Goal: Feedback & Contribution: Contribute content

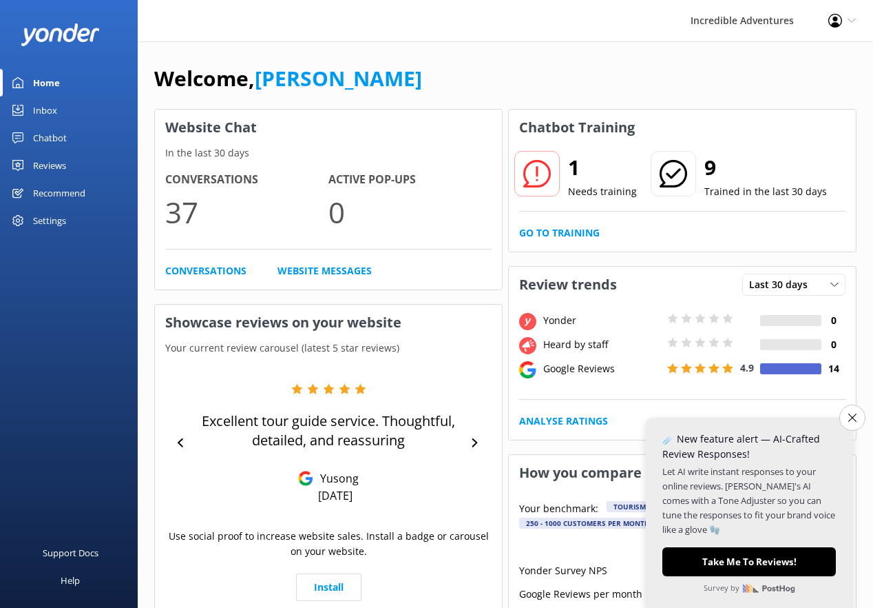
click at [49, 112] on div "Inbox" at bounding box center [45, 110] width 24 height 28
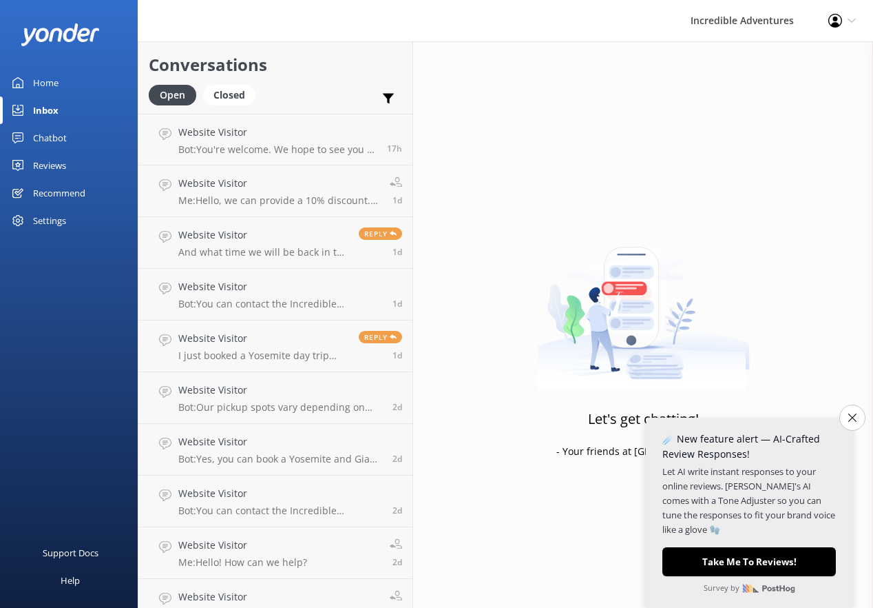
click at [58, 139] on div "Chatbot" at bounding box center [50, 138] width 34 height 28
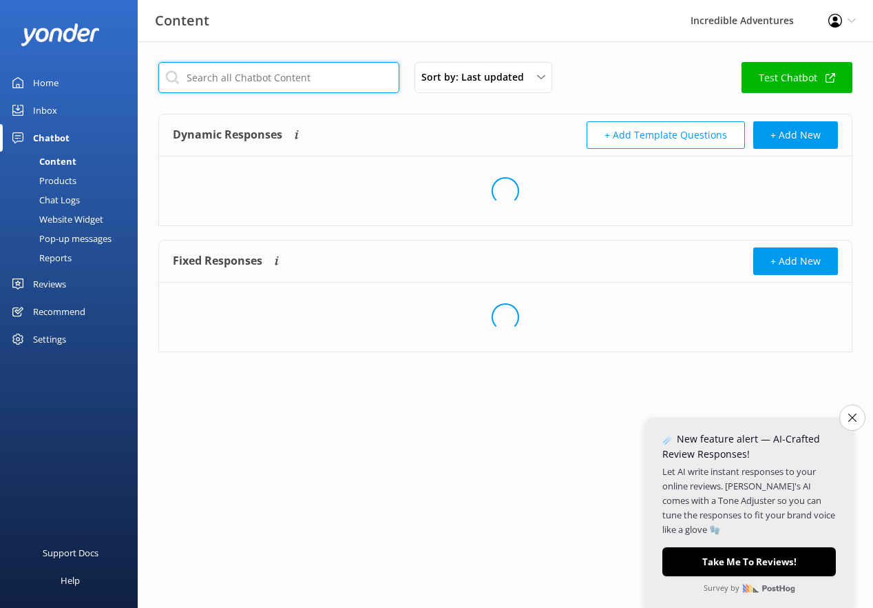
click at [308, 84] on input "text" at bounding box center [278, 77] width 241 height 31
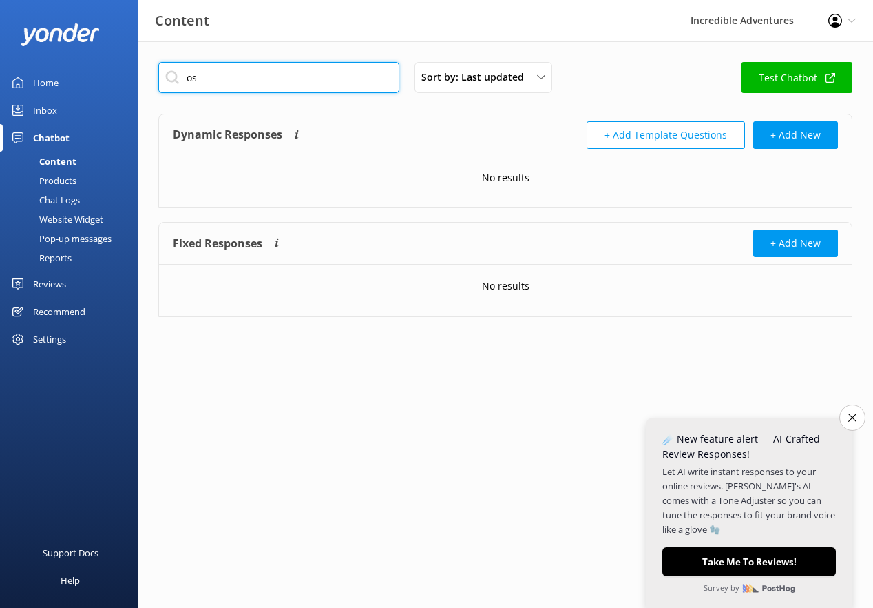
type input "o"
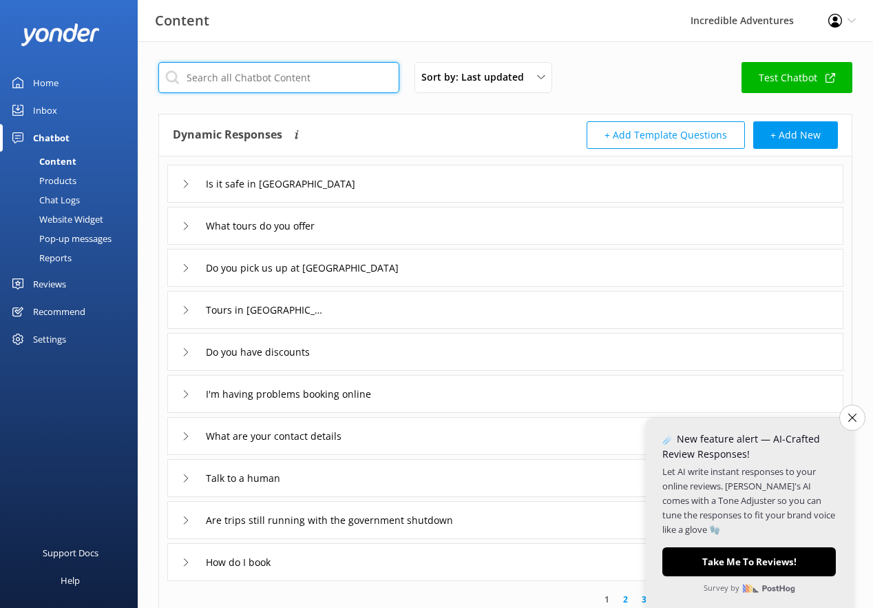
type input "m"
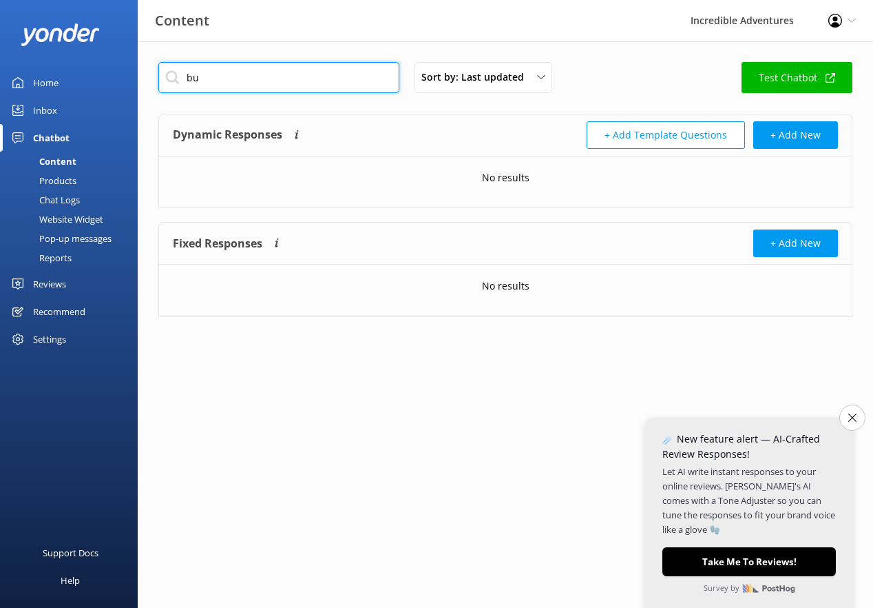
type input "b"
type input "m"
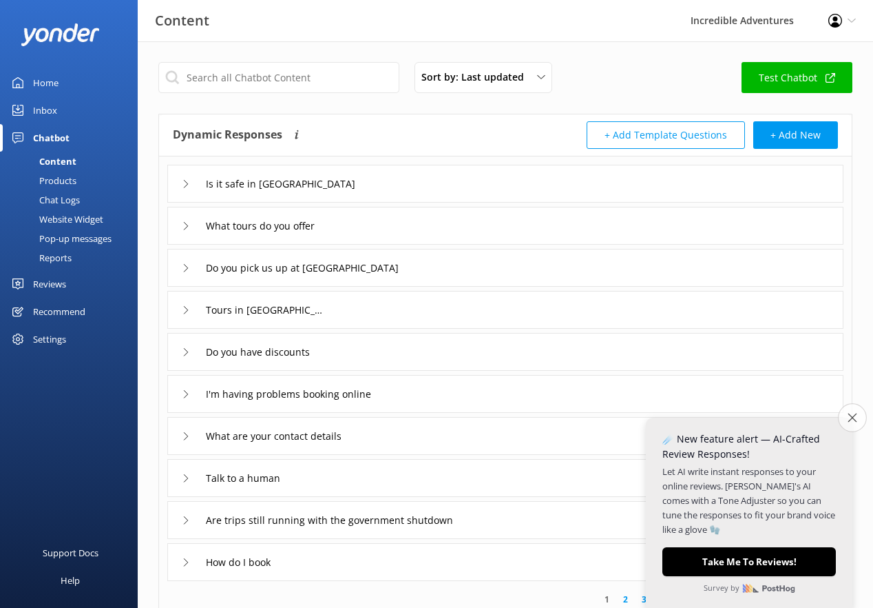
click at [856, 422] on icon "Close survey" at bounding box center [852, 417] width 9 height 9
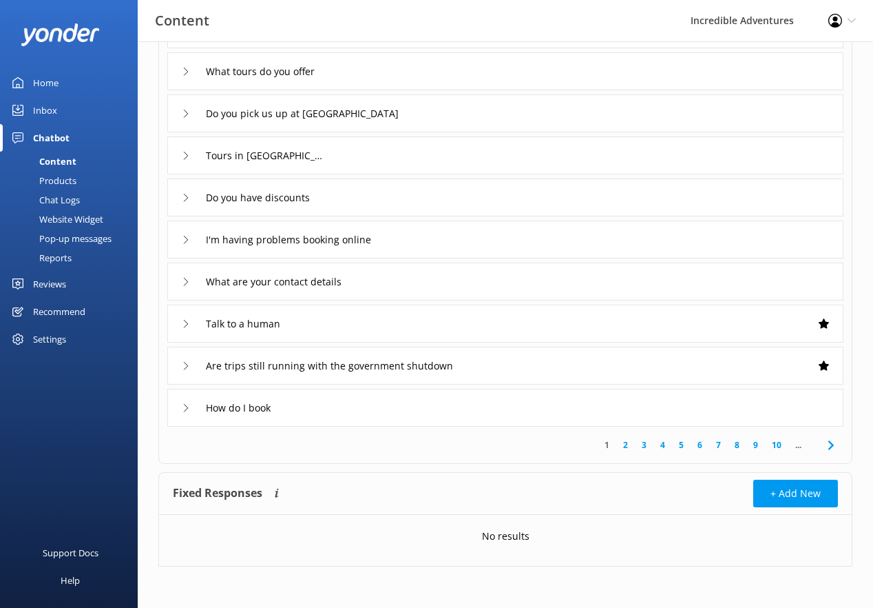
scroll to position [154, 0]
click at [626, 446] on link "2" at bounding box center [626, 444] width 19 height 13
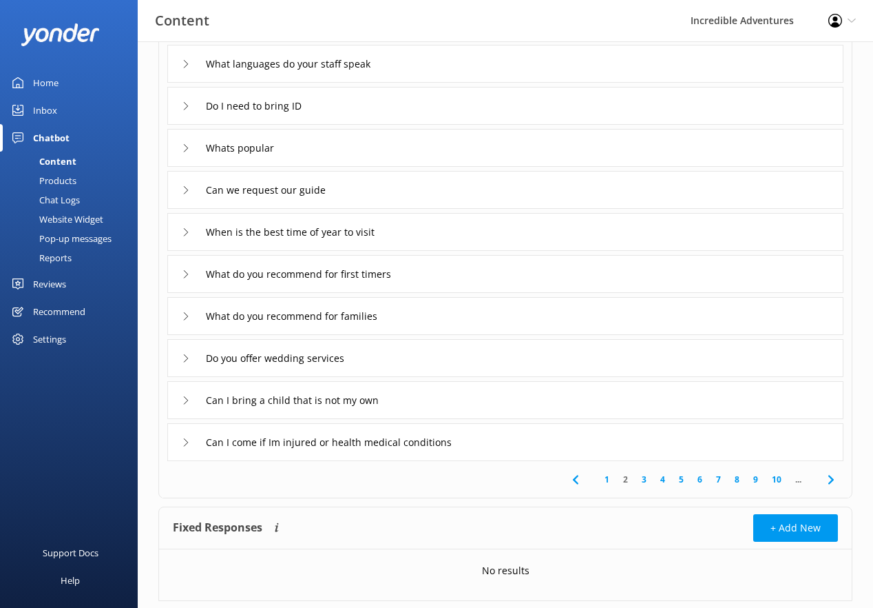
scroll to position [43, 0]
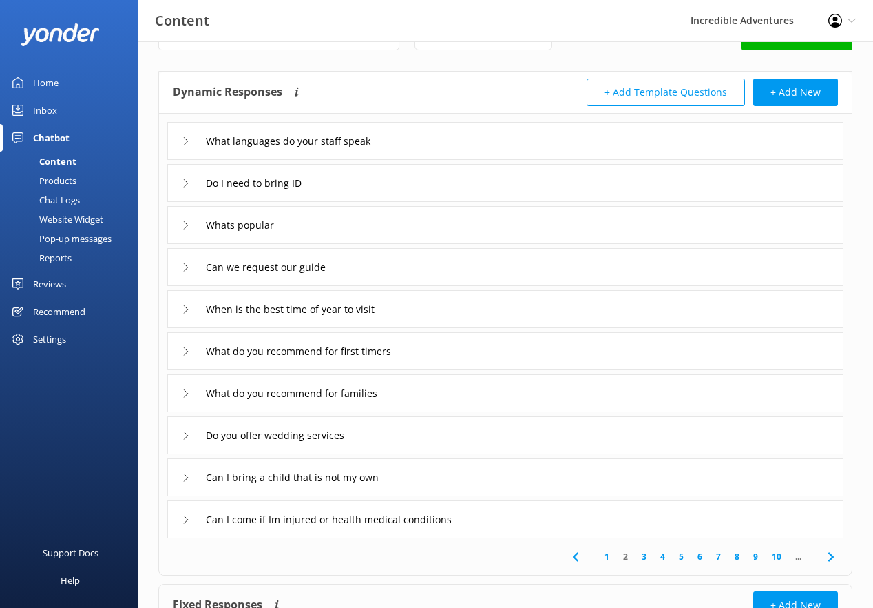
click at [644, 557] on link "3" at bounding box center [644, 556] width 19 height 13
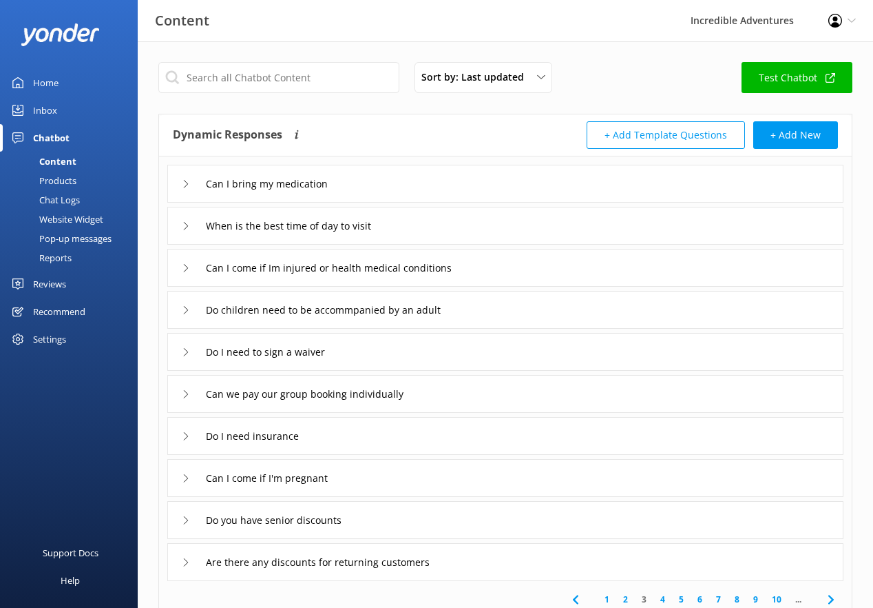
click at [512, 262] on div "Can I come if Im injured or health medical conditions" at bounding box center [505, 268] width 676 height 38
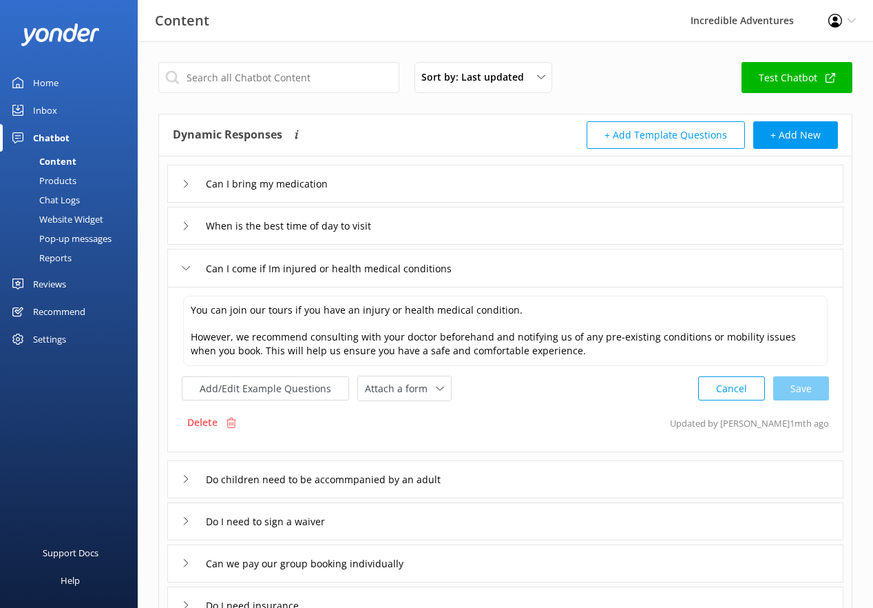
click at [514, 265] on div "Can I come if Im injured or health medical conditions" at bounding box center [505, 268] width 676 height 38
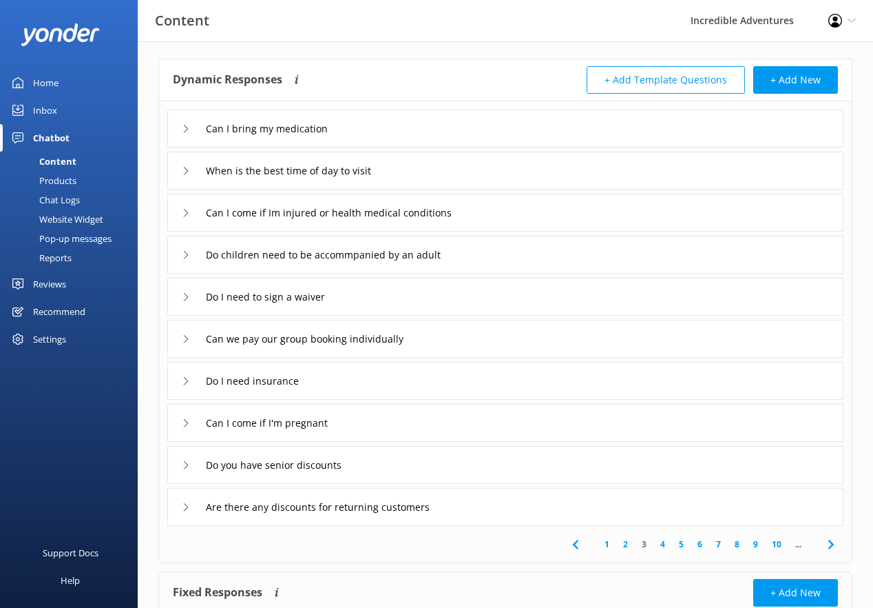
scroll to position [76, 0]
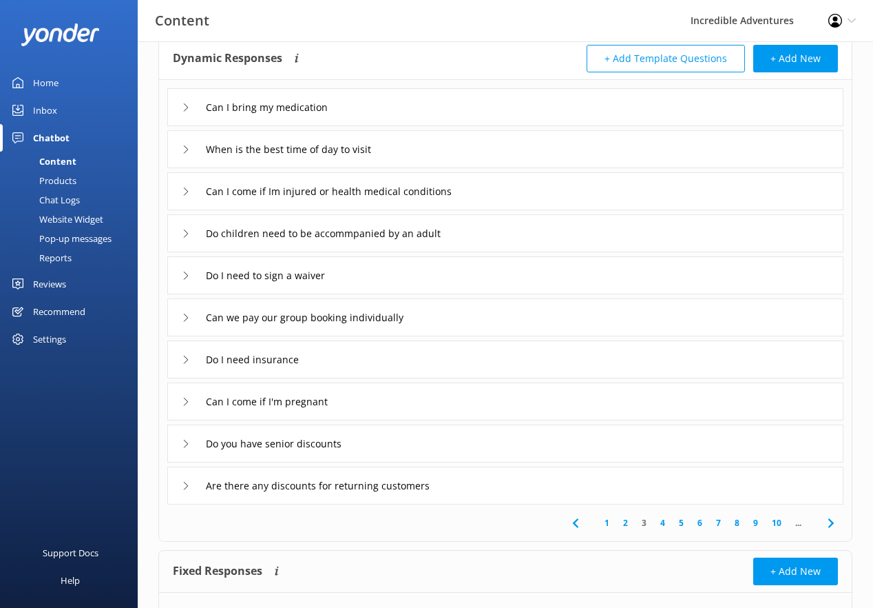
click at [662, 524] on link "4" at bounding box center [663, 522] width 19 height 13
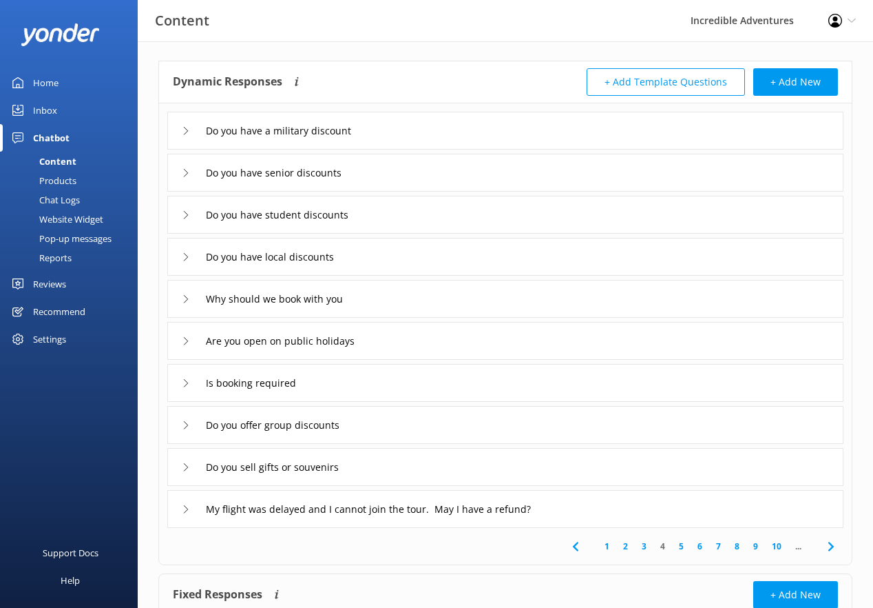
scroll to position [90, 0]
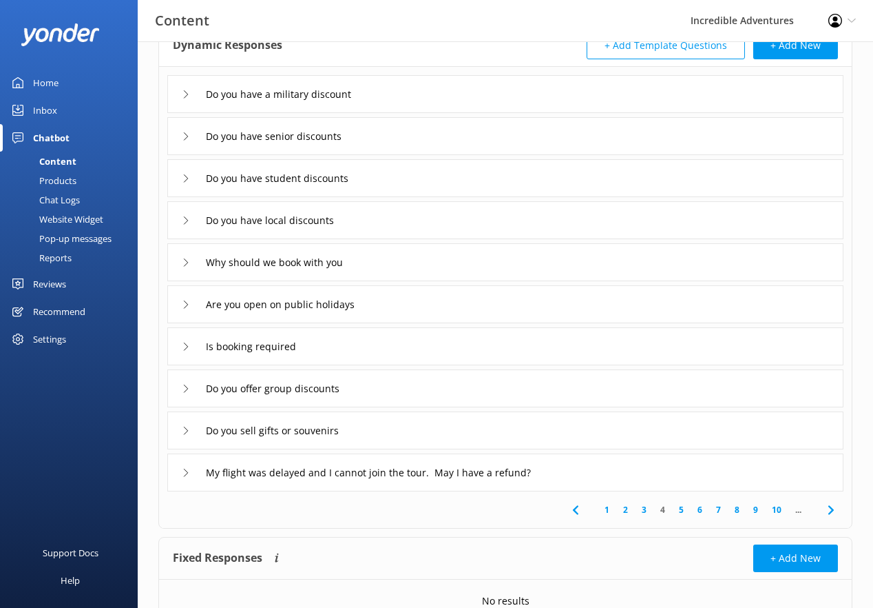
click at [683, 514] on link "5" at bounding box center [681, 509] width 19 height 13
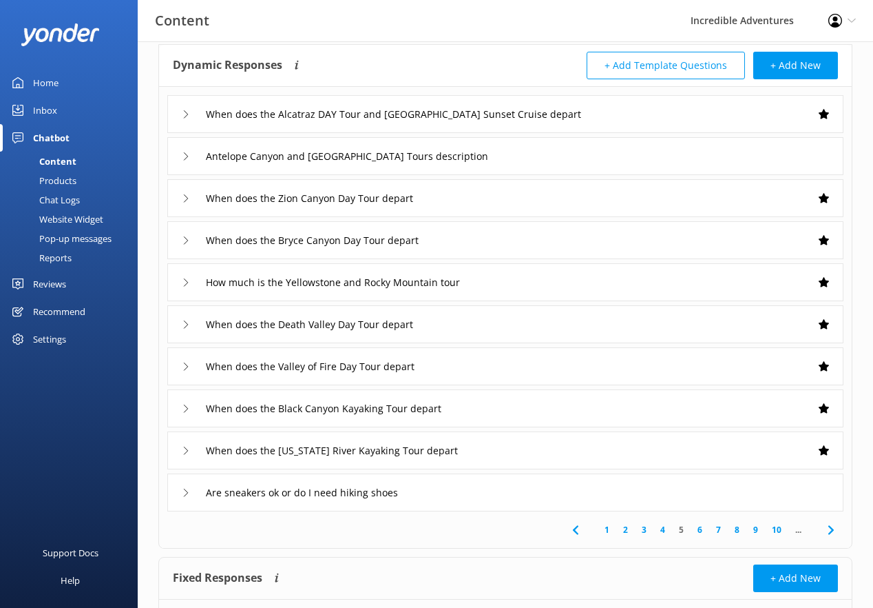
scroll to position [80, 0]
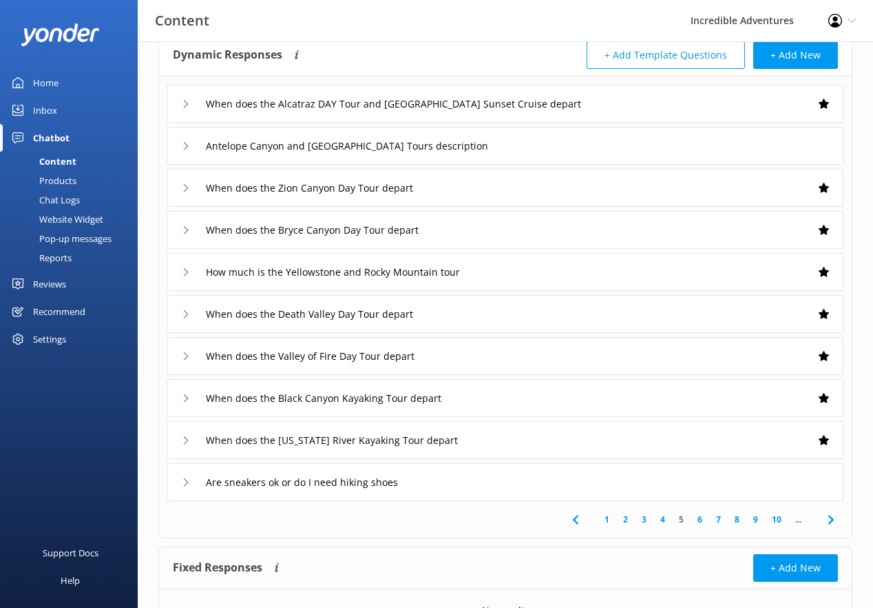
click at [700, 519] on link "6" at bounding box center [700, 519] width 19 height 13
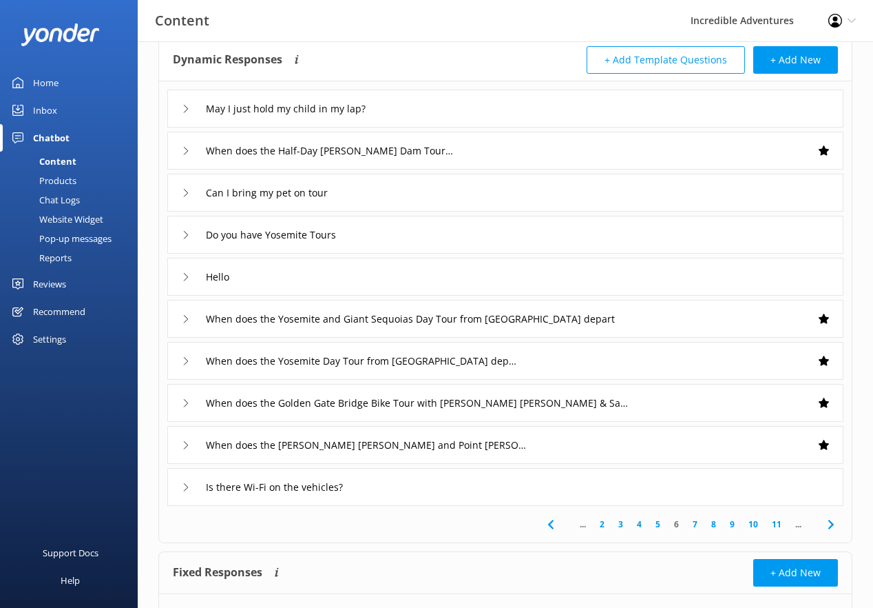
scroll to position [76, 0]
click at [473, 483] on div "Is there Wi-Fi on the vehicles?" at bounding box center [505, 486] width 676 height 38
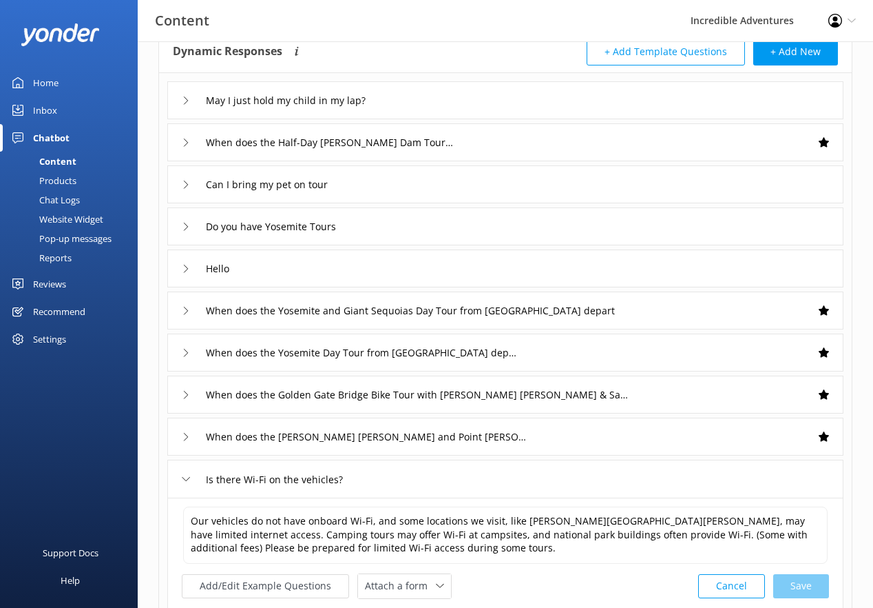
scroll to position [85, 0]
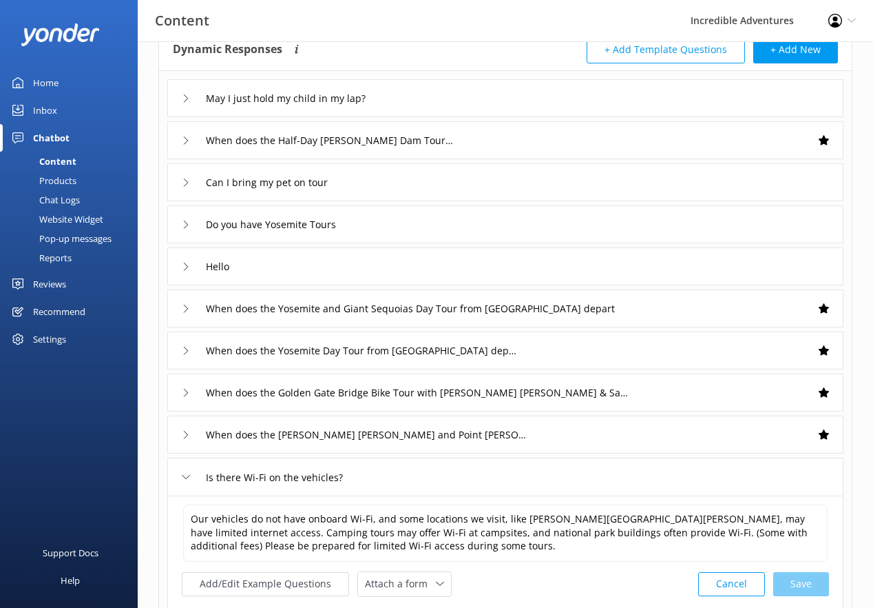
click at [482, 480] on div "Is there Wi-Fi on the vehicles?" at bounding box center [505, 476] width 676 height 38
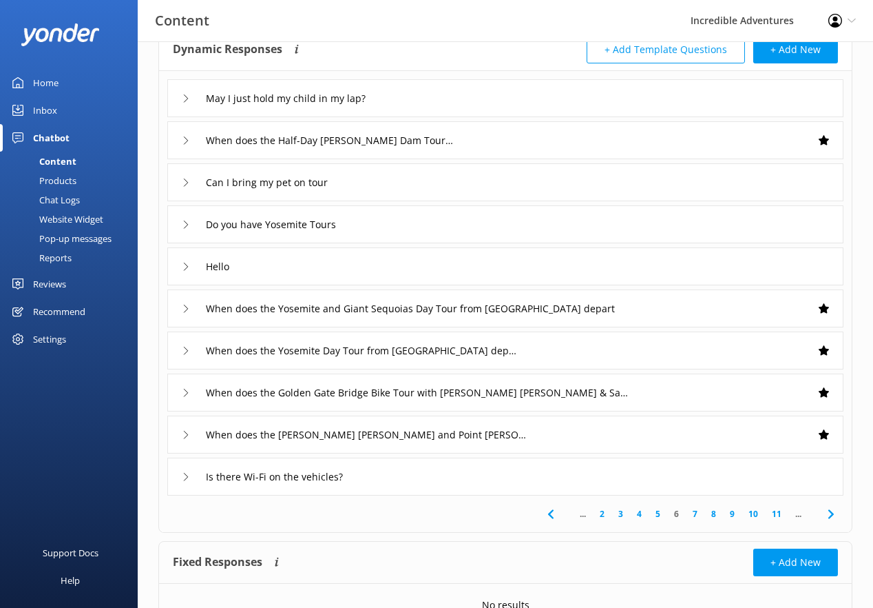
click at [697, 515] on link "7" at bounding box center [695, 513] width 19 height 13
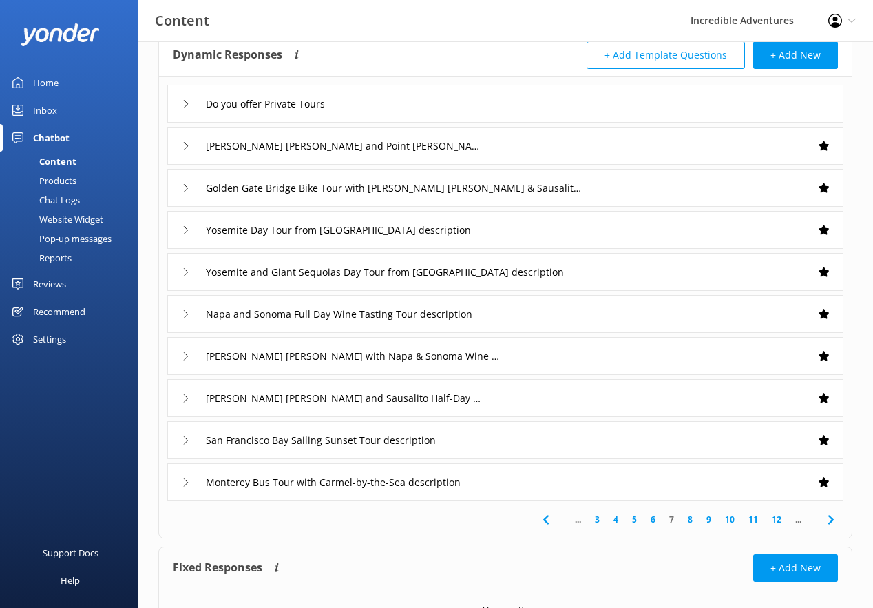
scroll to position [85, 0]
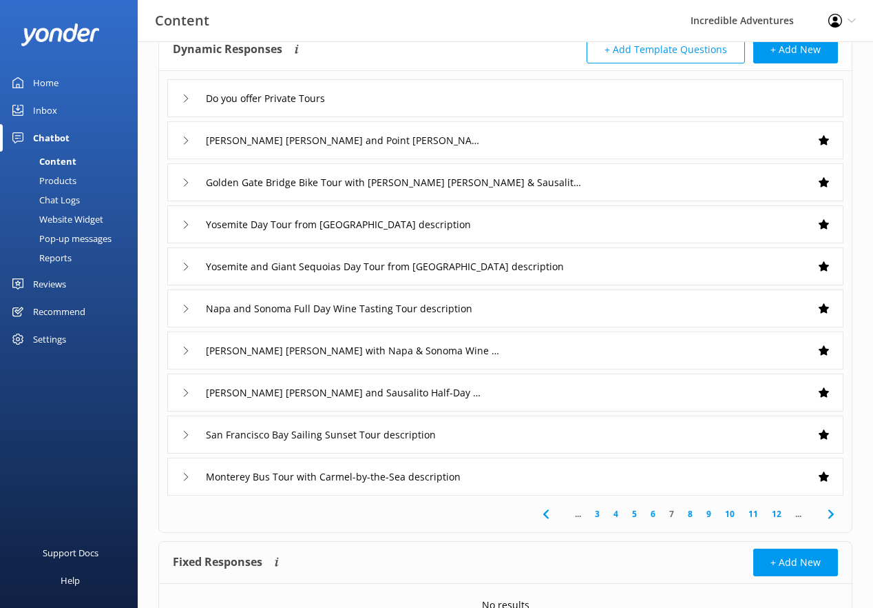
click at [690, 514] on link "8" at bounding box center [690, 513] width 19 height 13
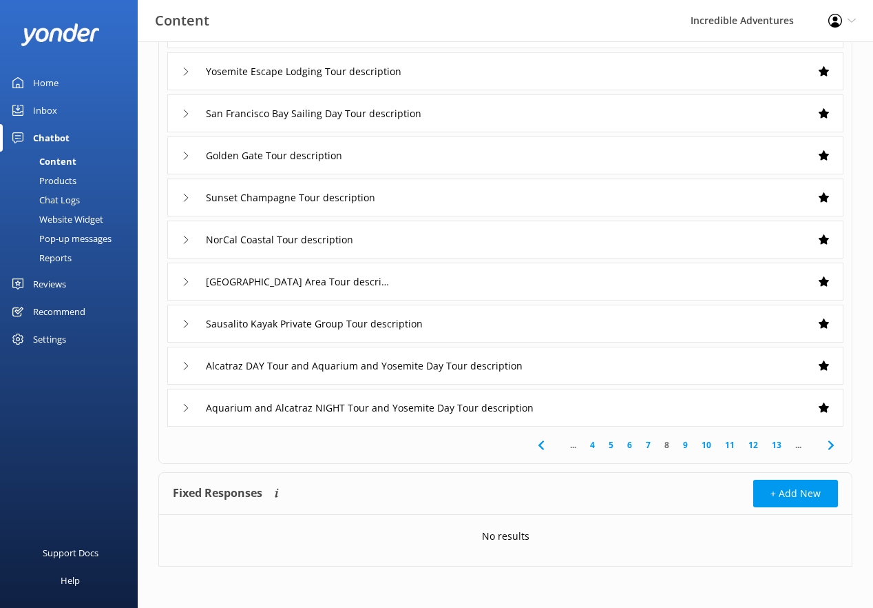
scroll to position [154, 0]
click at [683, 445] on link "9" at bounding box center [685, 444] width 19 height 13
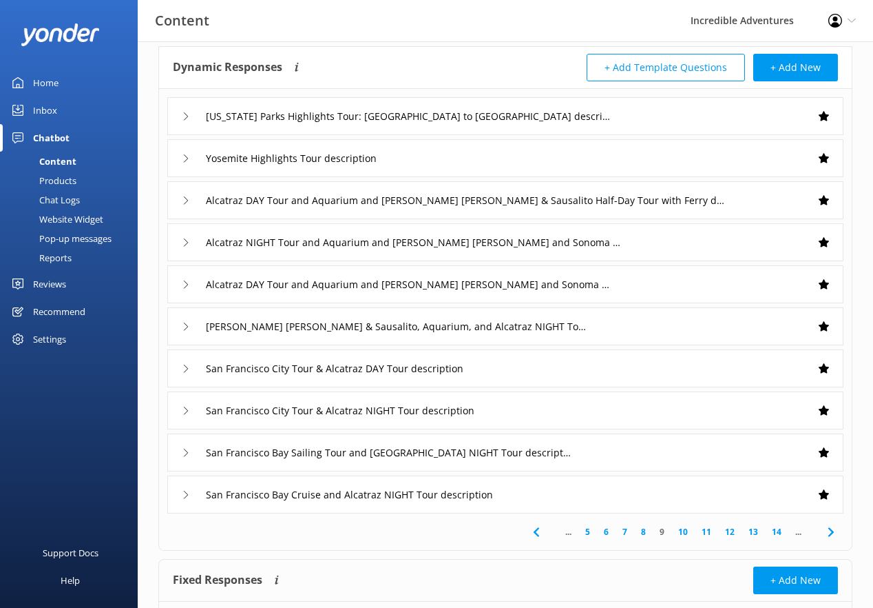
scroll to position [69, 0]
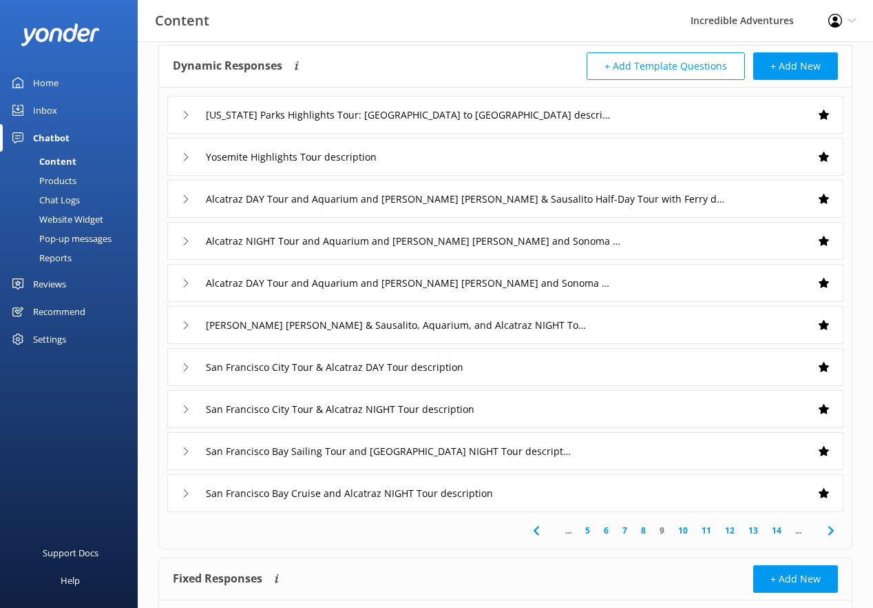
click at [683, 528] on link "10" at bounding box center [683, 530] width 23 height 13
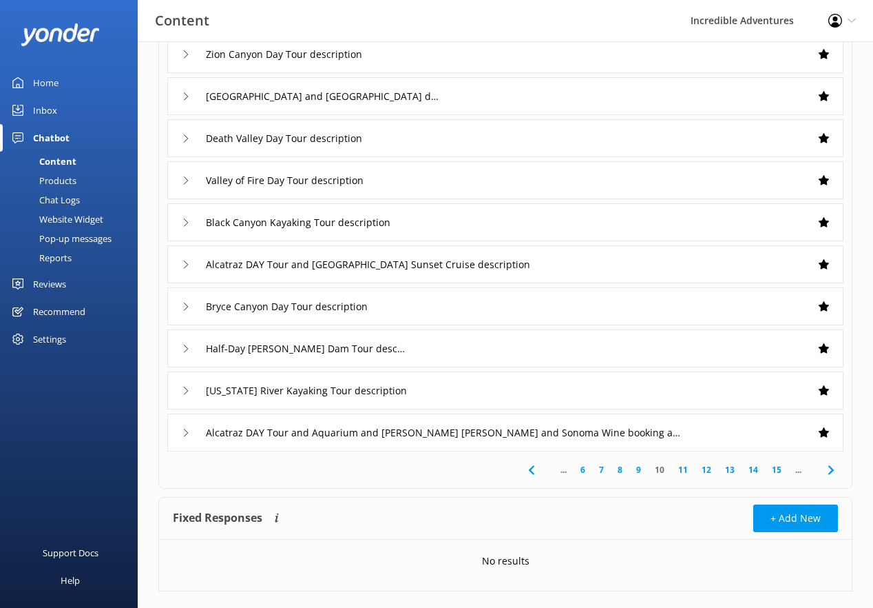
scroll to position [131, 0]
click at [684, 467] on link "11" at bounding box center [683, 468] width 23 height 13
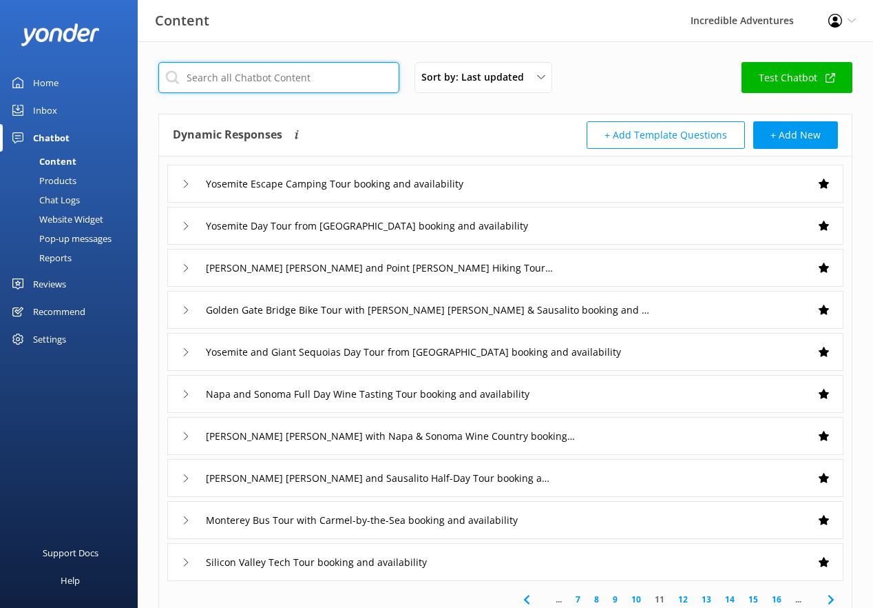
scroll to position [-1, 0]
click at [272, 83] on input "text" at bounding box center [278, 77] width 241 height 31
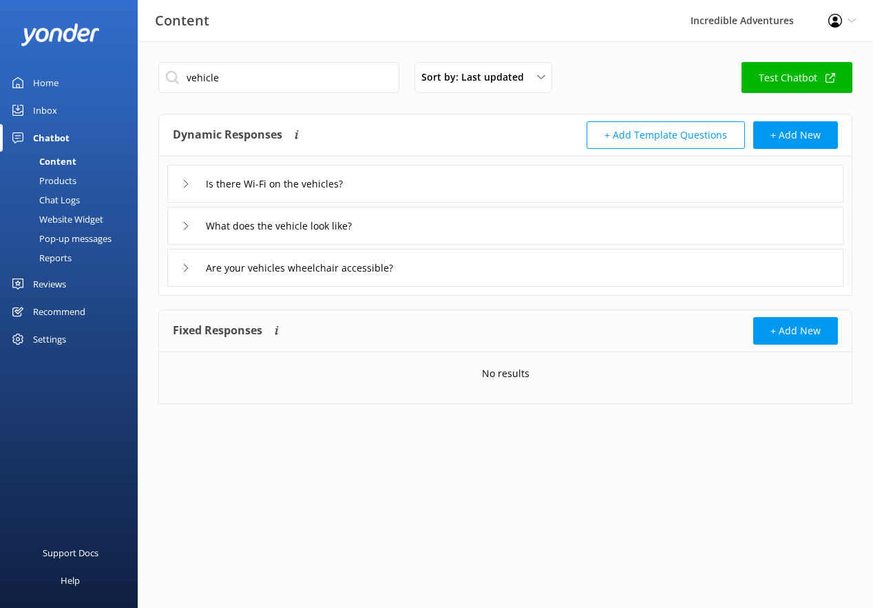
click at [402, 229] on div "What does the vehicle look like?" at bounding box center [505, 226] width 676 height 38
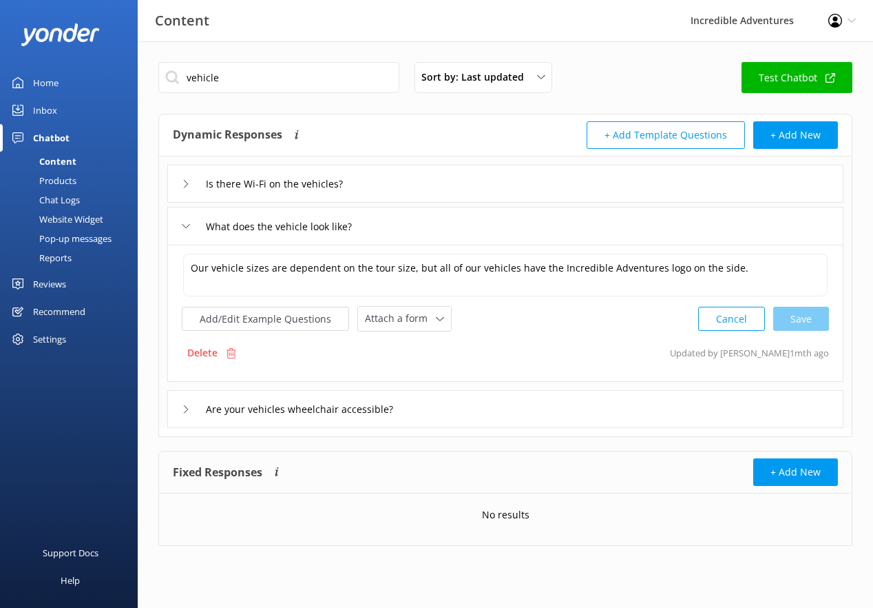
click at [400, 196] on div "Is there Wi-Fi on the vehicles?" at bounding box center [505, 184] width 676 height 38
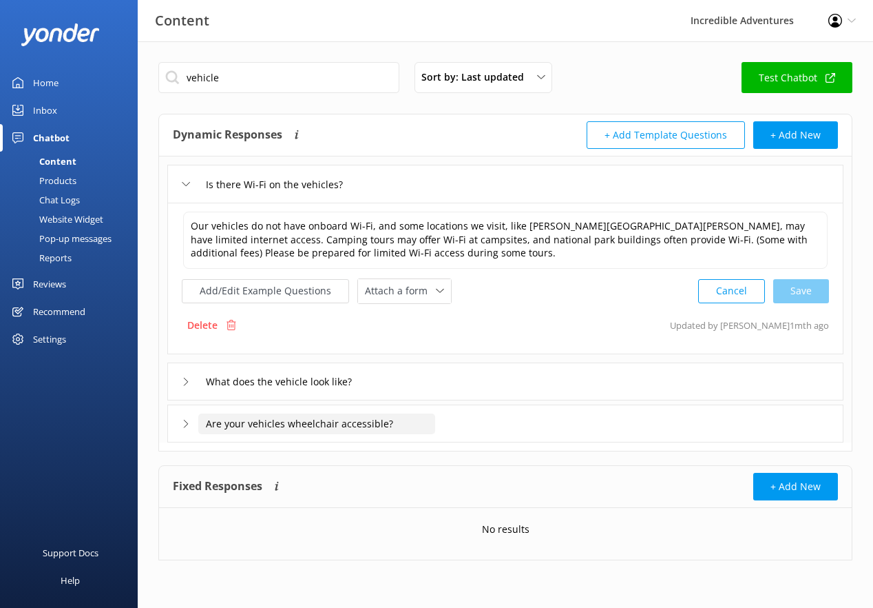
click at [406, 425] on input "Are your vehicles wheelchair accessible?" at bounding box center [316, 423] width 237 height 21
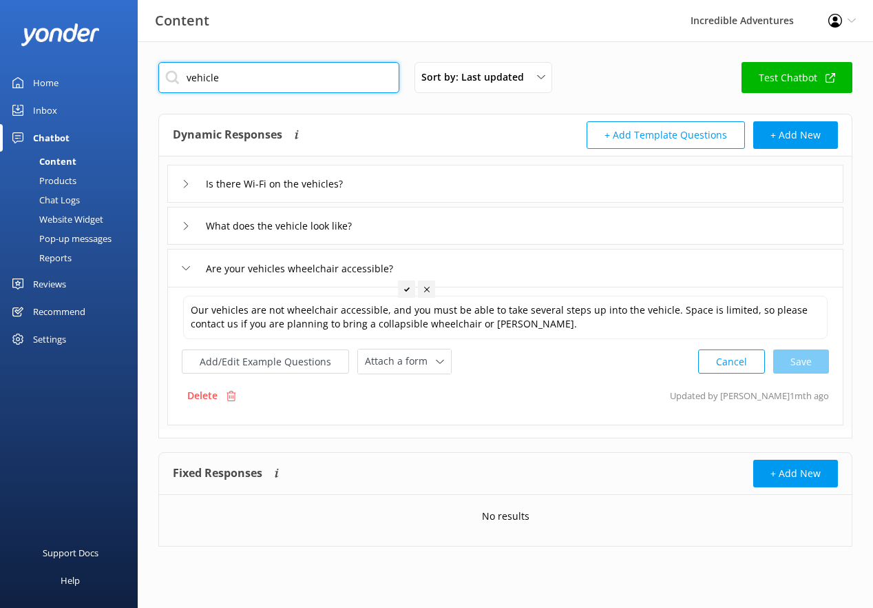
click at [264, 85] on input "vehicle" at bounding box center [278, 77] width 241 height 31
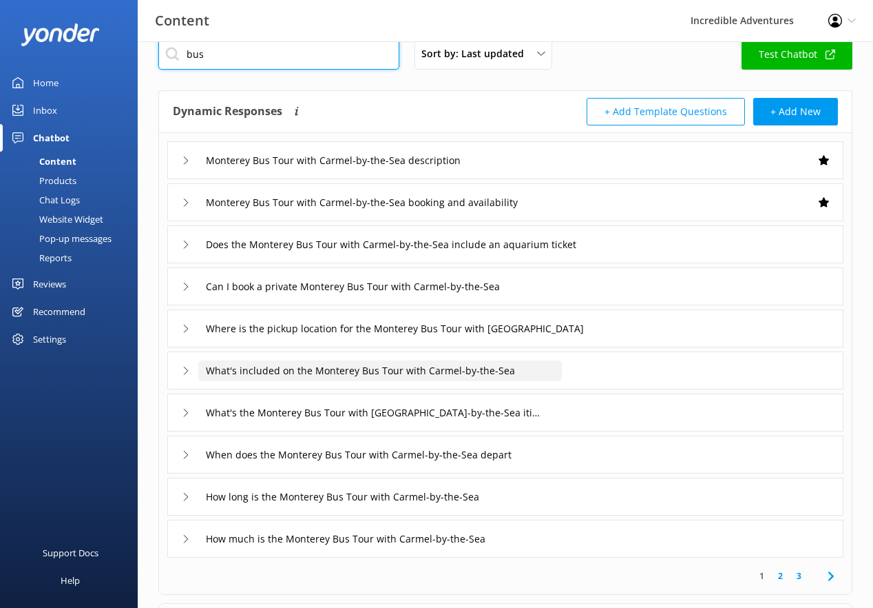
scroll to position [152, 0]
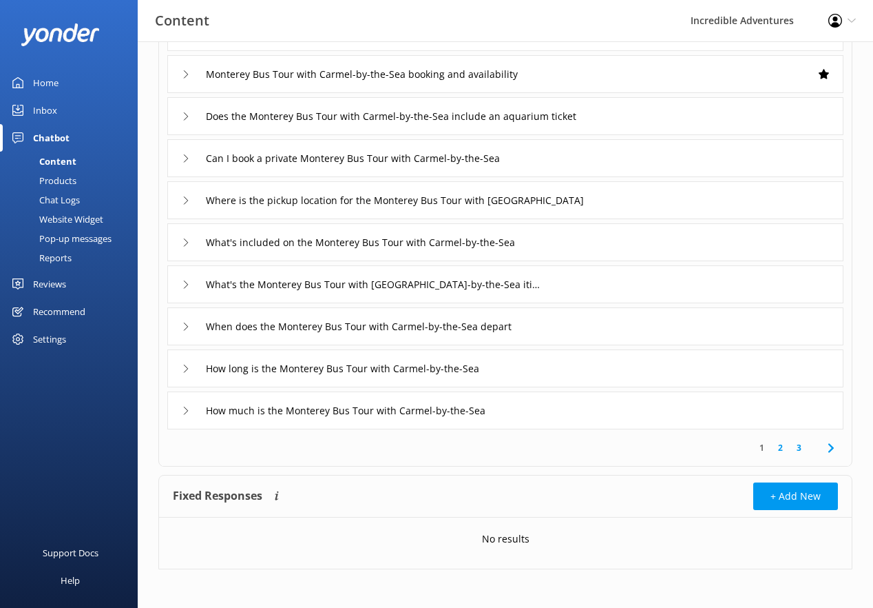
type input "bus"
click at [781, 448] on link "2" at bounding box center [781, 447] width 19 height 13
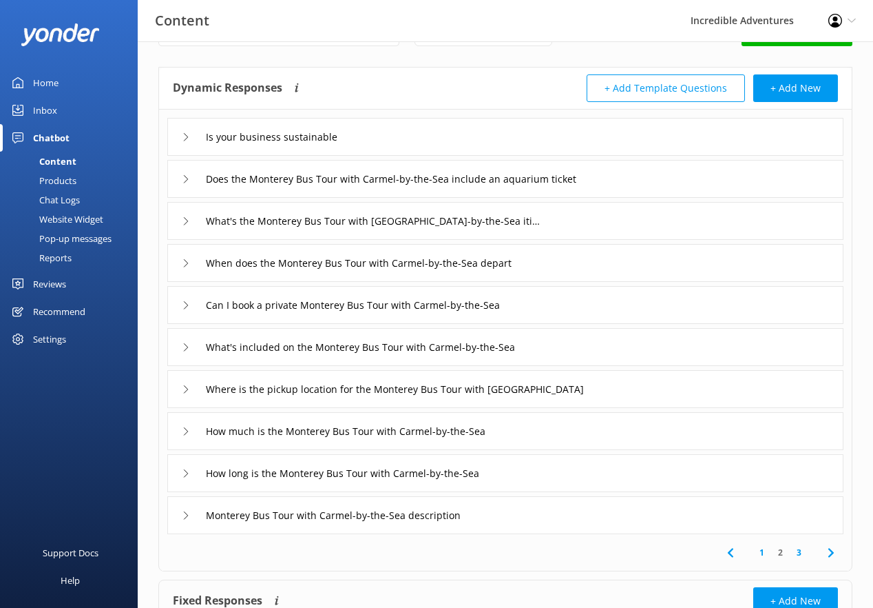
scroll to position [52, 0]
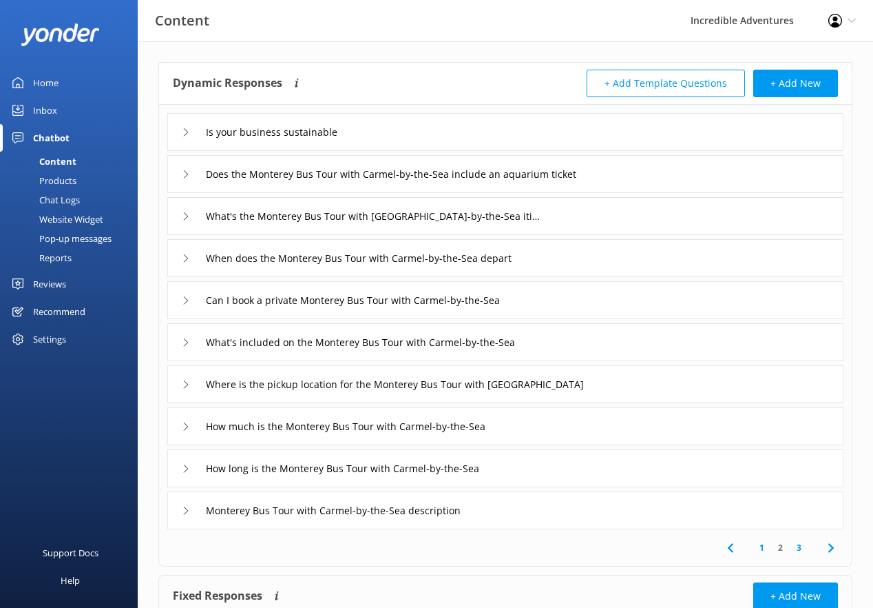
click at [799, 547] on link "3" at bounding box center [799, 547] width 19 height 13
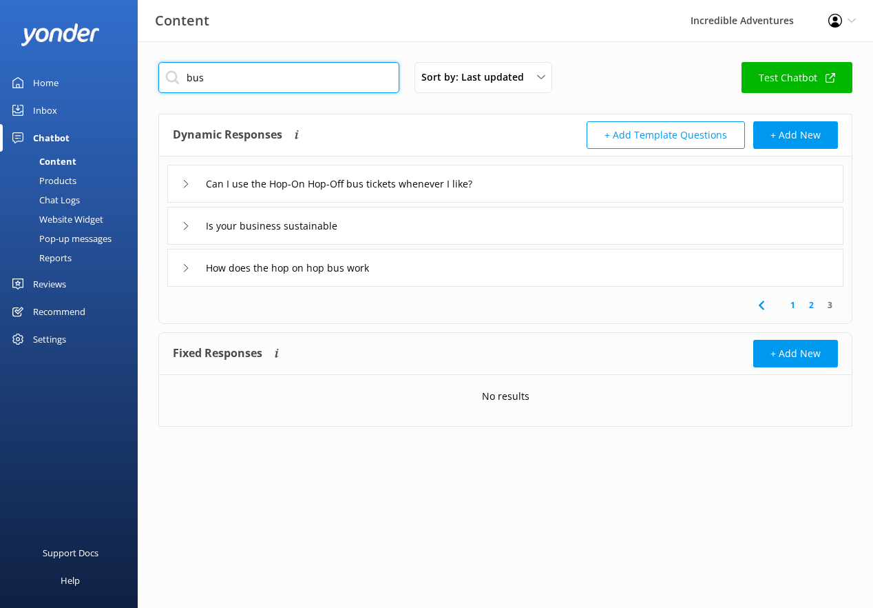
click at [277, 63] on input "bus" at bounding box center [278, 77] width 241 height 31
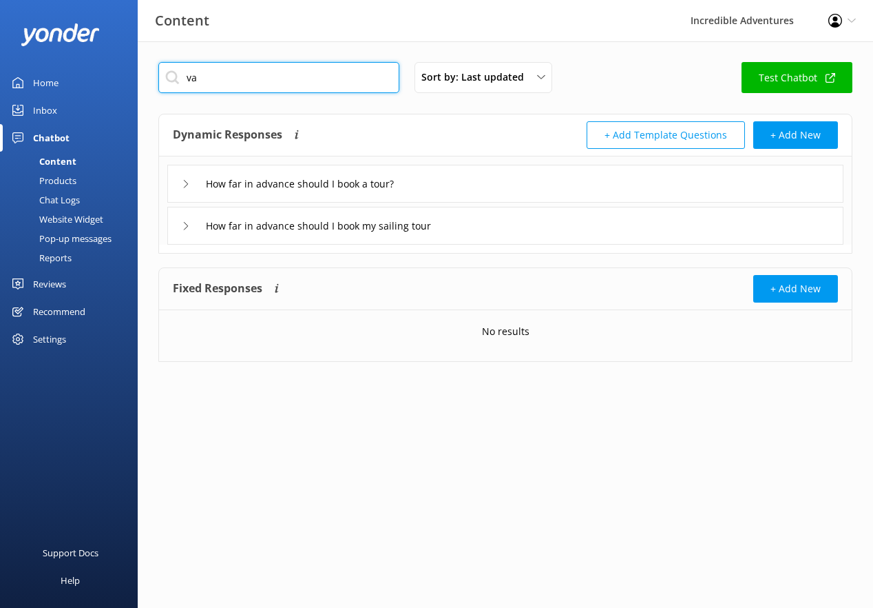
type input "v"
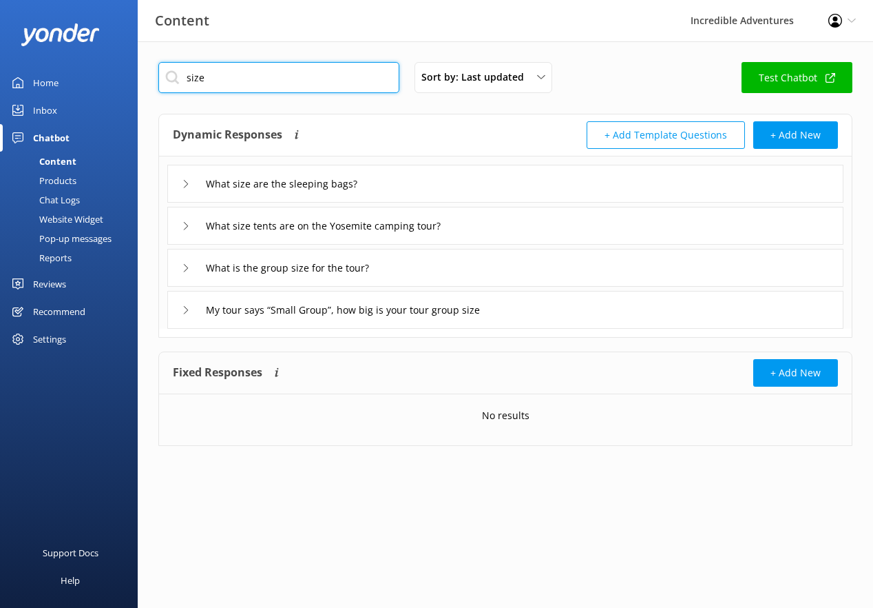
type input "size"
click at [468, 265] on div "What is the group size for the tour?" at bounding box center [505, 268] width 676 height 38
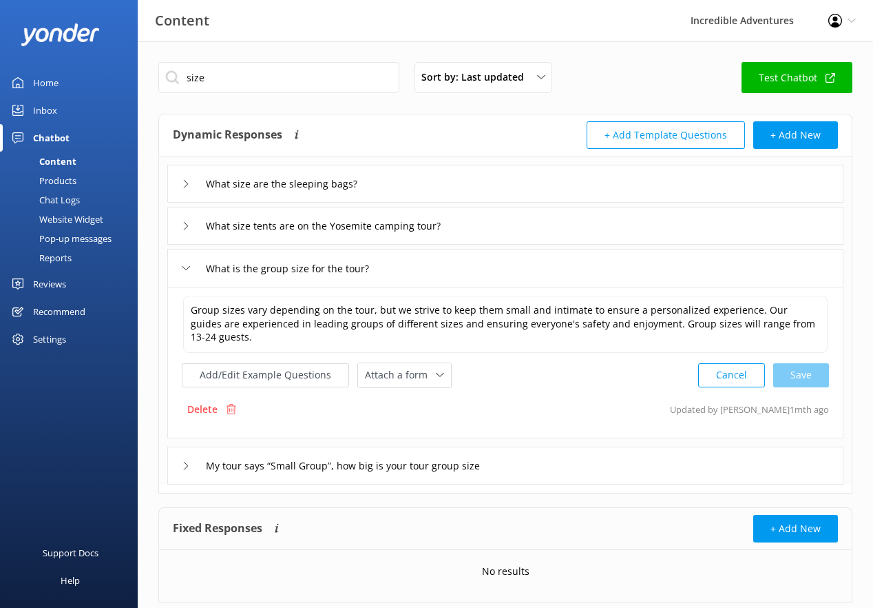
click at [467, 267] on div "What is the group size for the tour?" at bounding box center [505, 268] width 676 height 38
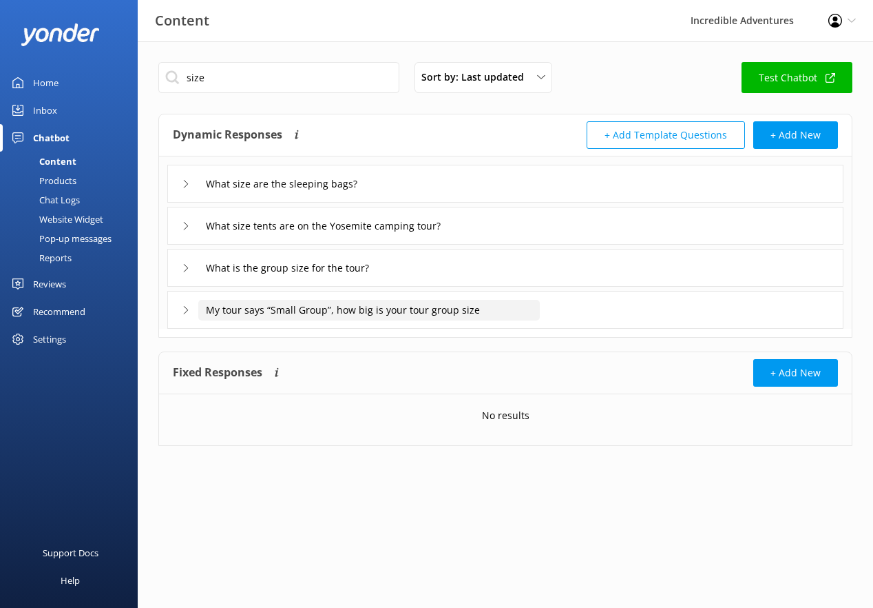
click at [490, 312] on input "My tour says “Small Group”, how big is your tour group size" at bounding box center [369, 310] width 342 height 21
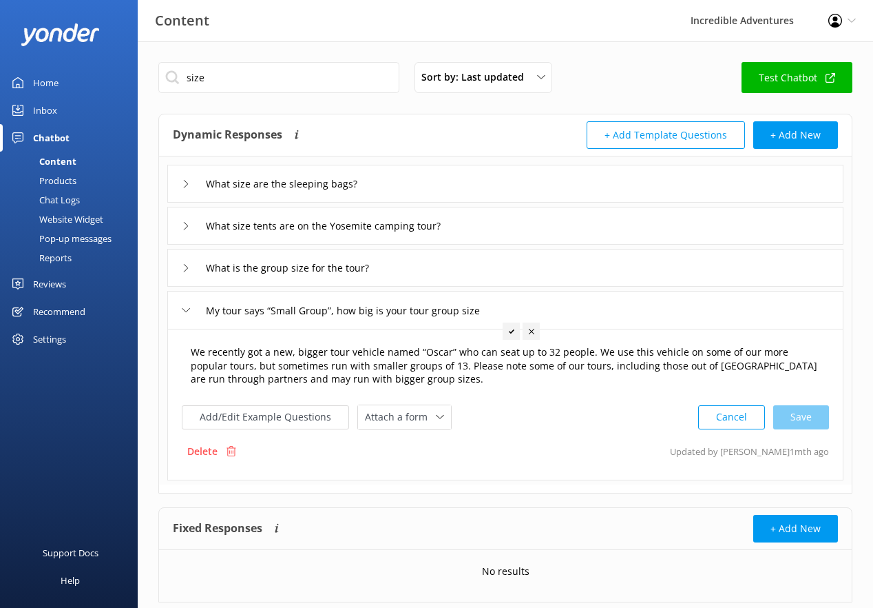
click at [408, 374] on textarea "We recently got a new, bigger tour vehicle named “Oscar” who can seat up to 32 …" at bounding box center [505, 366] width 645 height 57
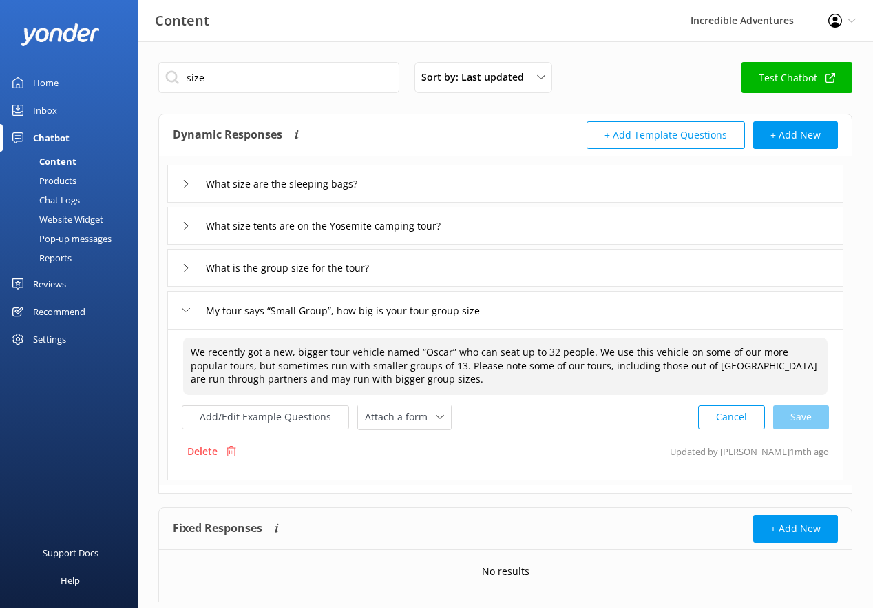
click at [374, 358] on textarea "We recently got a new, bigger tour vehicle named “Oscar” who can seat up to 32 …" at bounding box center [505, 366] width 645 height 57
click at [471, 349] on textarea "We recently got a new, bigger tour vehicle named “Oscar” who can seat up to 32 …" at bounding box center [505, 366] width 645 height 57
drag, startPoint x: 191, startPoint y: 349, endPoint x: 586, endPoint y: 349, distance: 395.4
click at [586, 349] on textarea "We recently got a new, bigger tour vehicle named “Oscar” who can seat up to 32 …" at bounding box center [505, 366] width 645 height 57
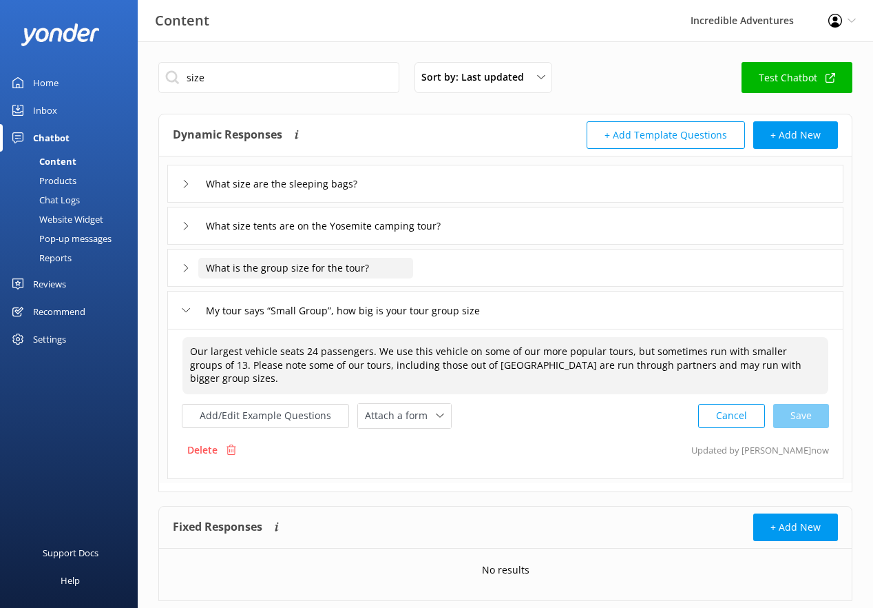
type textarea "Our largest vehicle seats 24 passengers. We use this vehicle on some of our mor…"
click at [405, 263] on input "What is the group size for the tour?" at bounding box center [305, 268] width 215 height 21
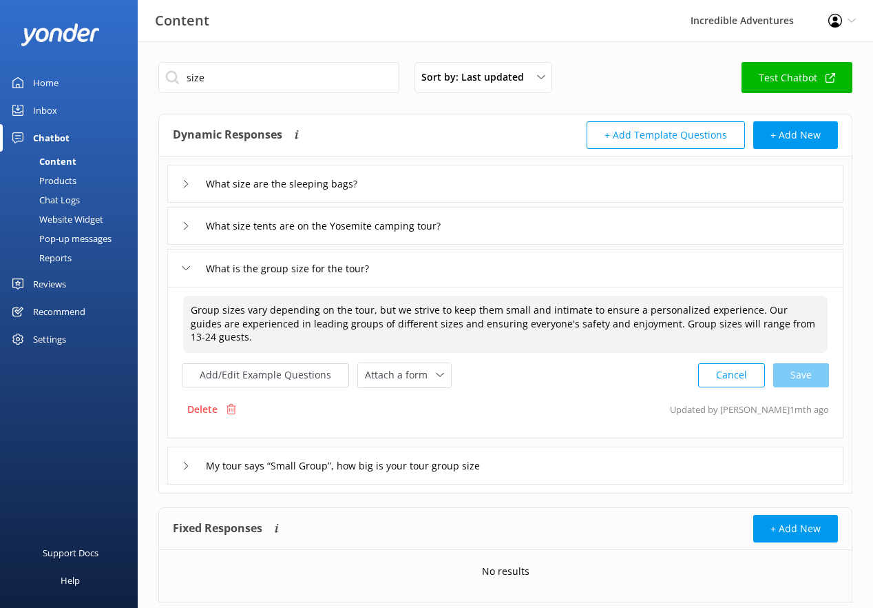
click at [536, 324] on textarea "Group sizes vary depending on the tour, but we strive to keep them small and in…" at bounding box center [505, 324] width 645 height 57
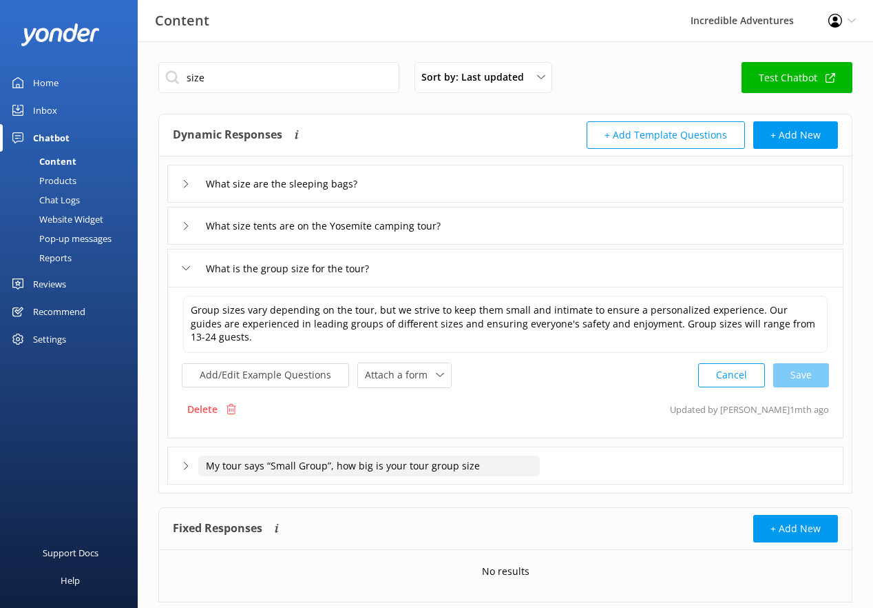
click at [527, 455] on input "My tour says “Small Group”, how big is your tour group size" at bounding box center [369, 465] width 342 height 21
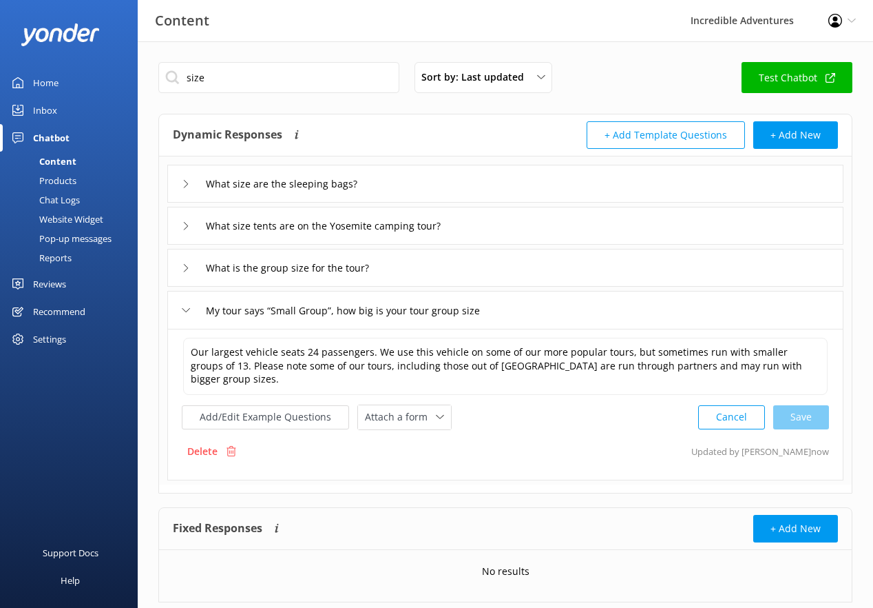
click at [50, 85] on div "Home" at bounding box center [45, 83] width 25 height 28
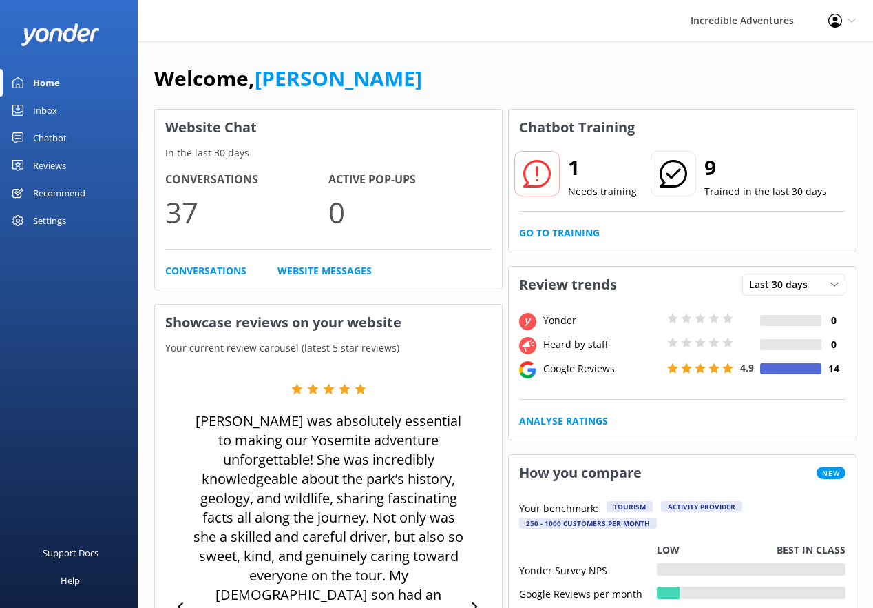
click at [47, 134] on div "Chatbot" at bounding box center [50, 138] width 34 height 28
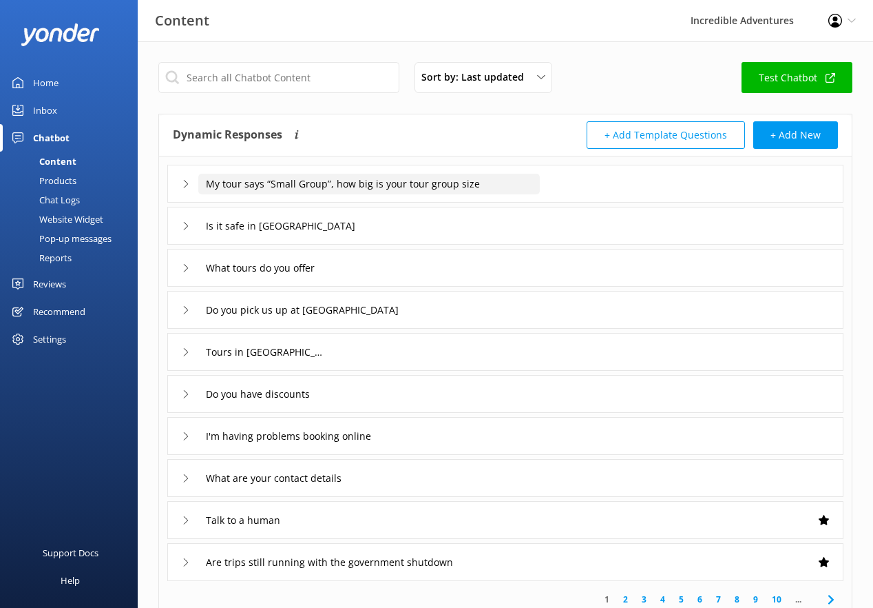
click at [451, 187] on input "My tour says “Small Group”, how big is your tour group size" at bounding box center [369, 184] width 342 height 21
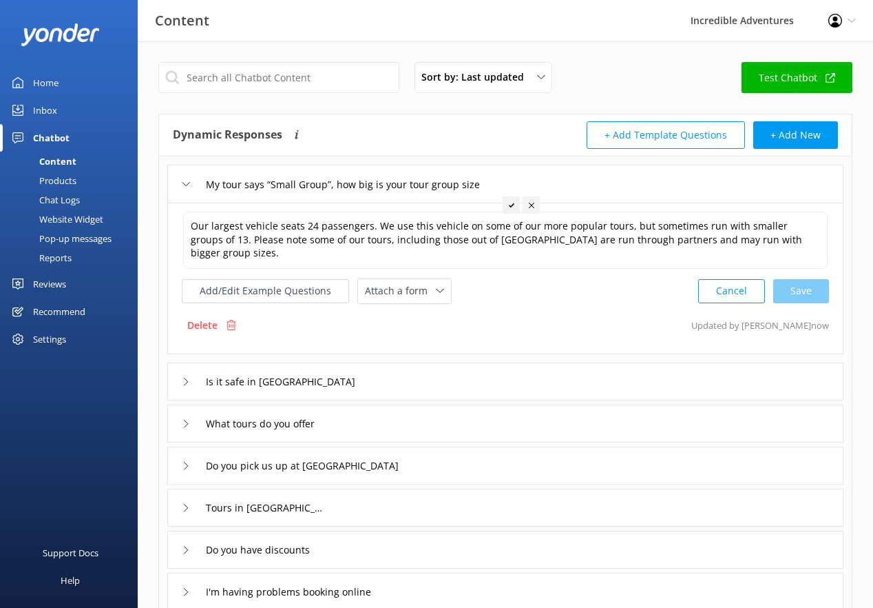
click at [183, 191] on div "My tour says “Small Group”, how big is your tour group size" at bounding box center [353, 184] width 342 height 23
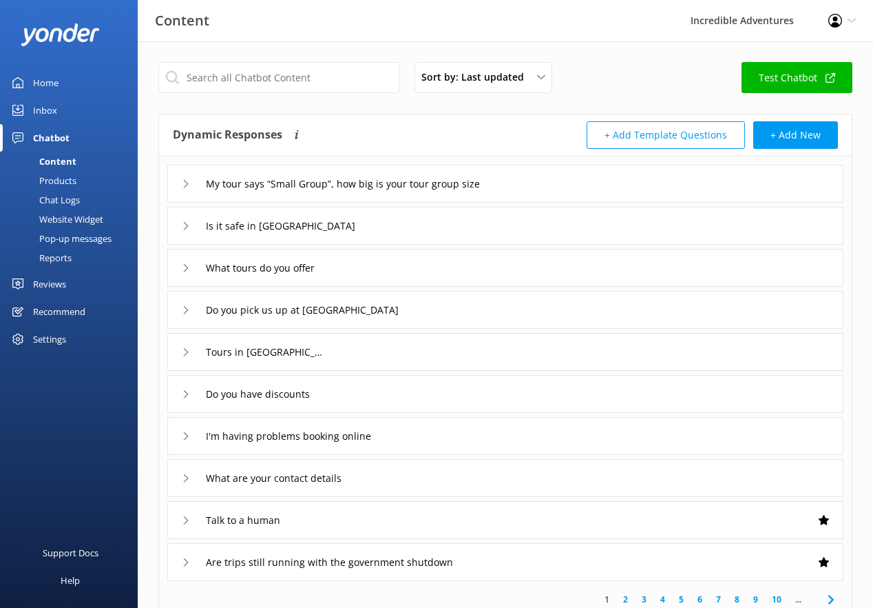
click at [61, 284] on div "Reviews" at bounding box center [49, 284] width 33 height 28
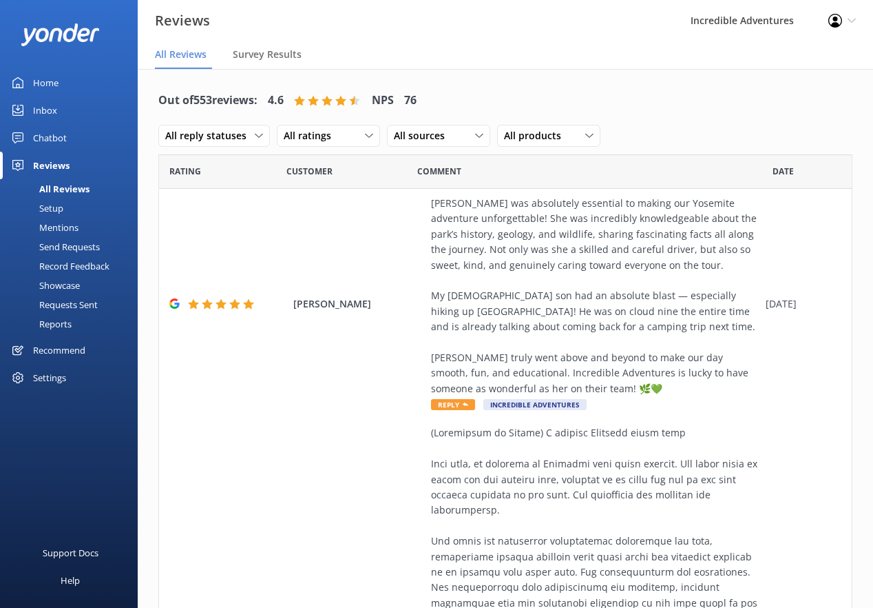
click at [65, 227] on div "Mentions" at bounding box center [43, 227] width 70 height 19
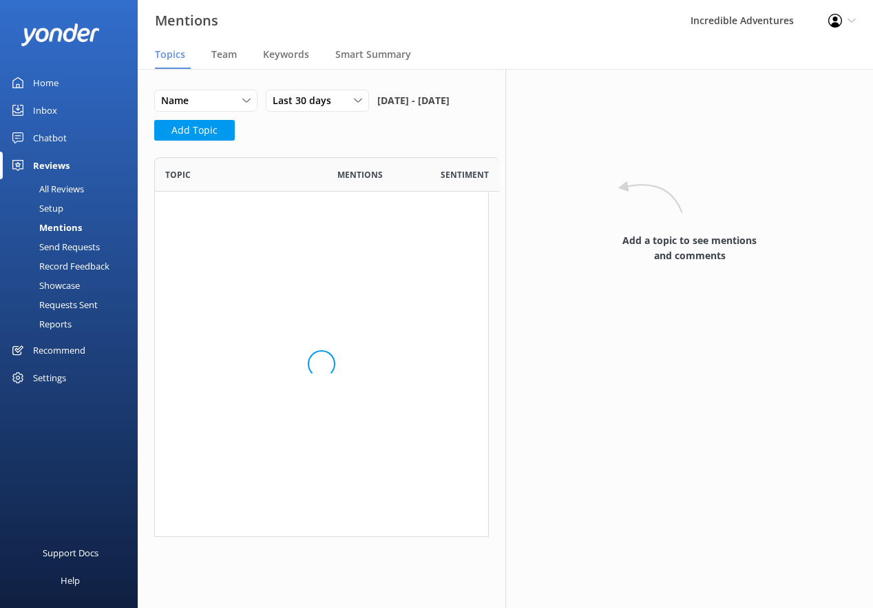
scroll to position [380, 335]
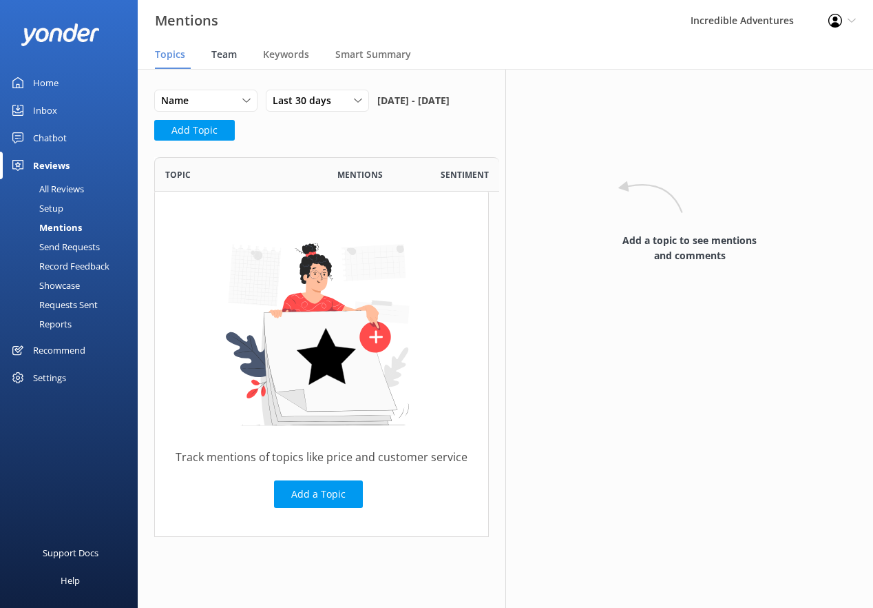
click at [234, 52] on span "Team" at bounding box center [223, 55] width 25 height 14
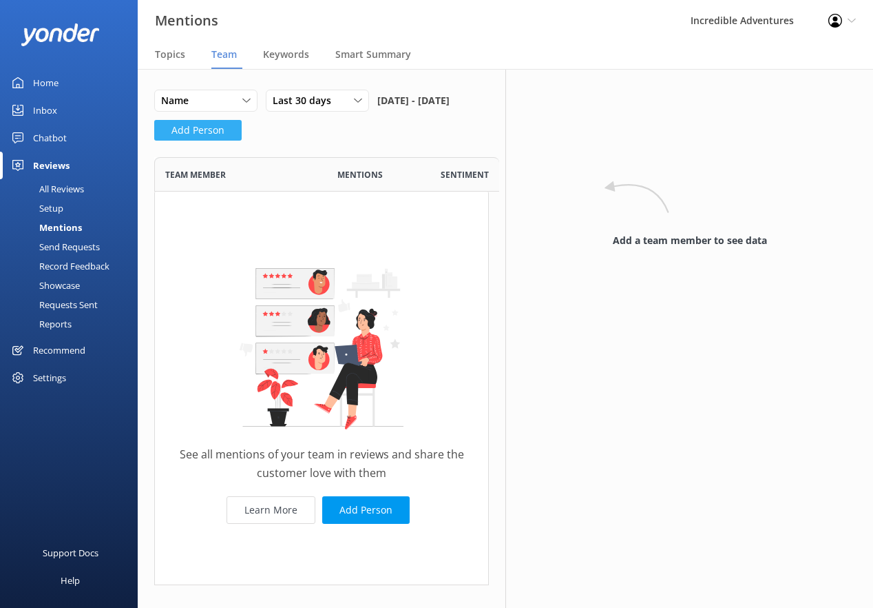
scroll to position [428, 335]
click at [199, 141] on button "Add Person" at bounding box center [197, 130] width 87 height 21
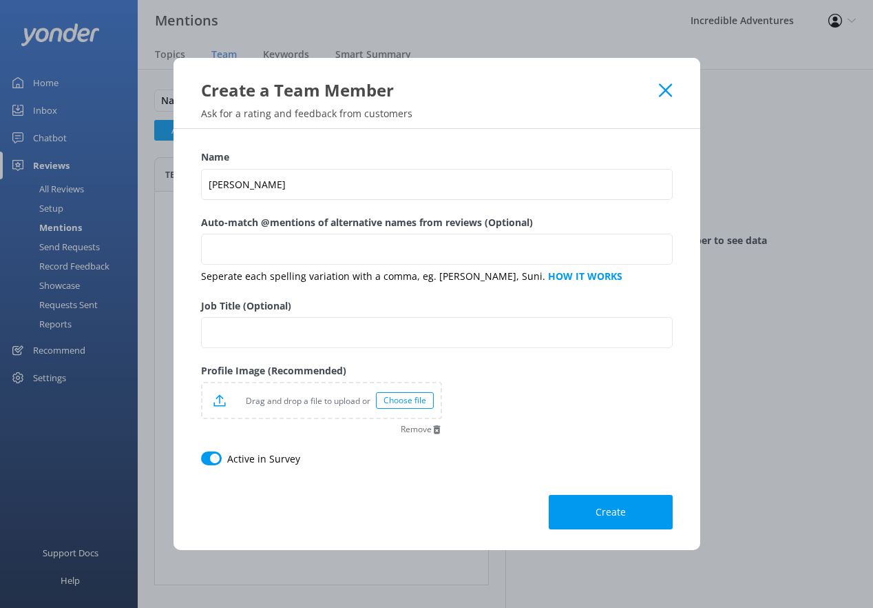
click at [279, 156] on label "Name" at bounding box center [437, 156] width 472 height 15
click at [279, 169] on input "[PERSON_NAME]" at bounding box center [437, 184] width 472 height 31
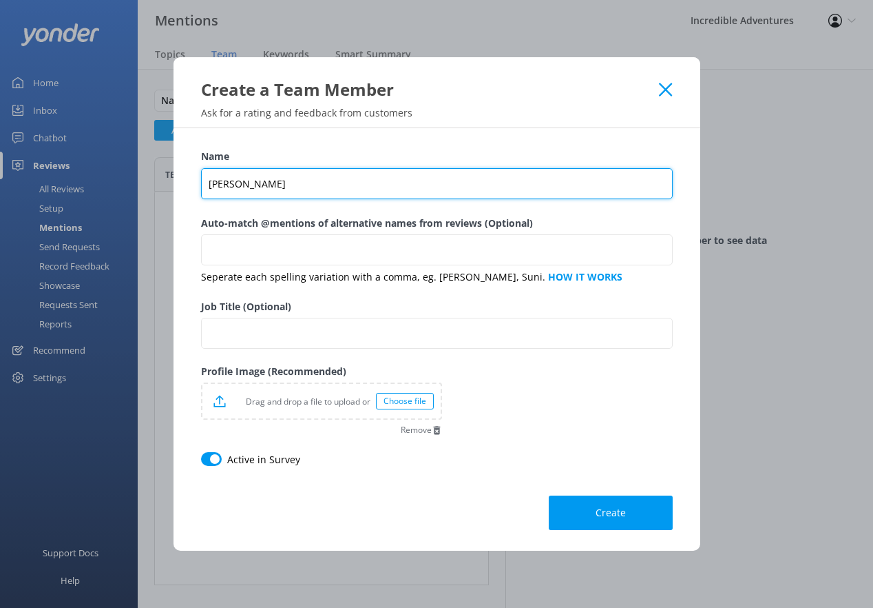
type input "[PERSON_NAME]"
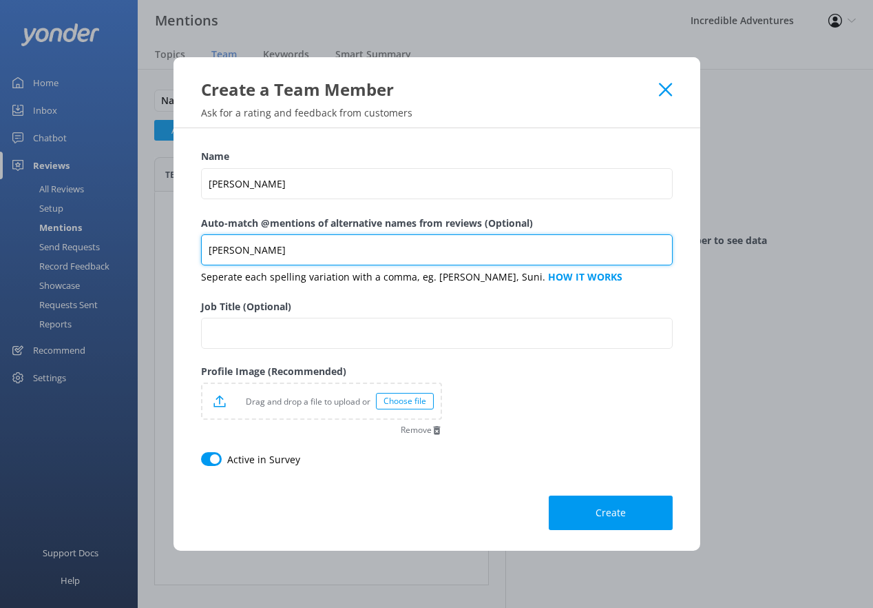
type input "[PERSON_NAME]"
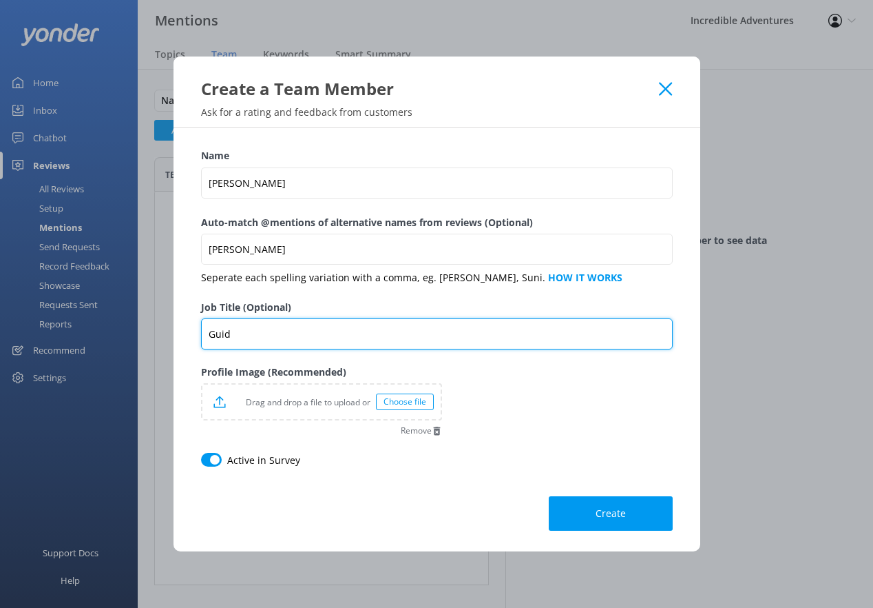
type input "Guide"
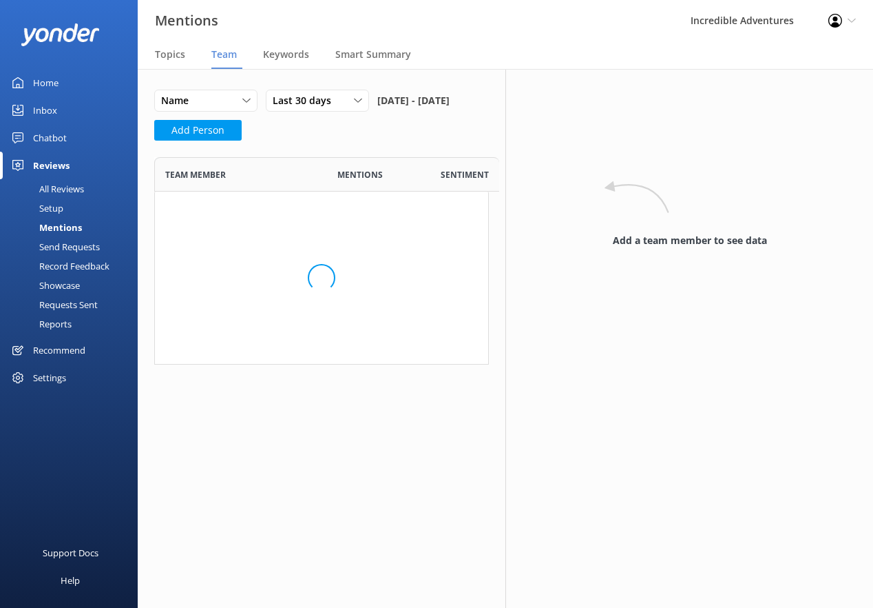
scroll to position [90, 335]
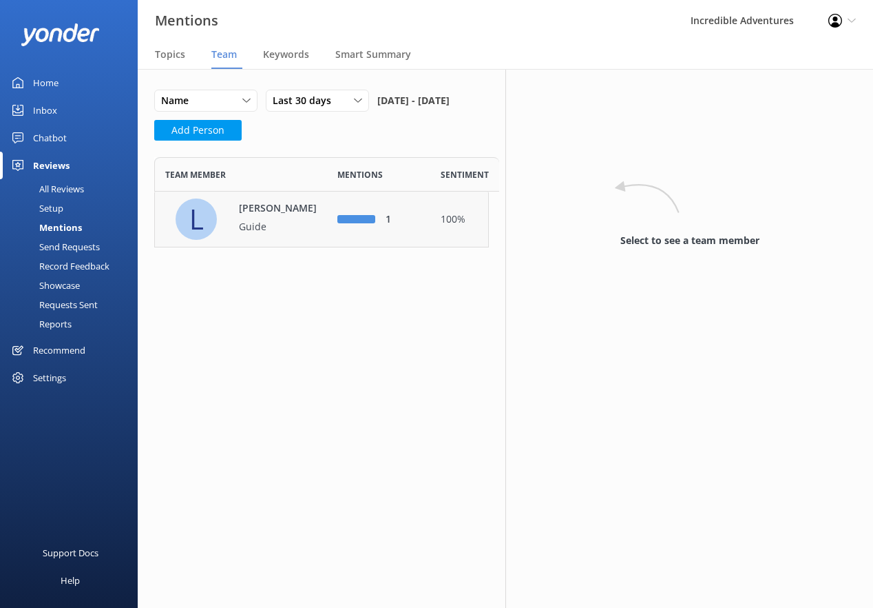
click at [291, 234] on p "Guide" at bounding box center [284, 226] width 90 height 15
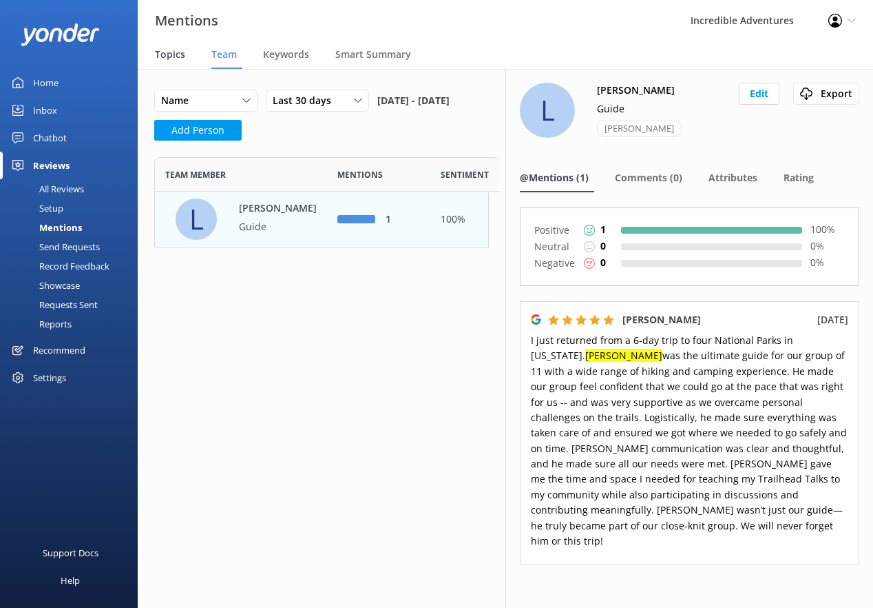
click at [180, 52] on span "Topics" at bounding box center [170, 55] width 30 height 14
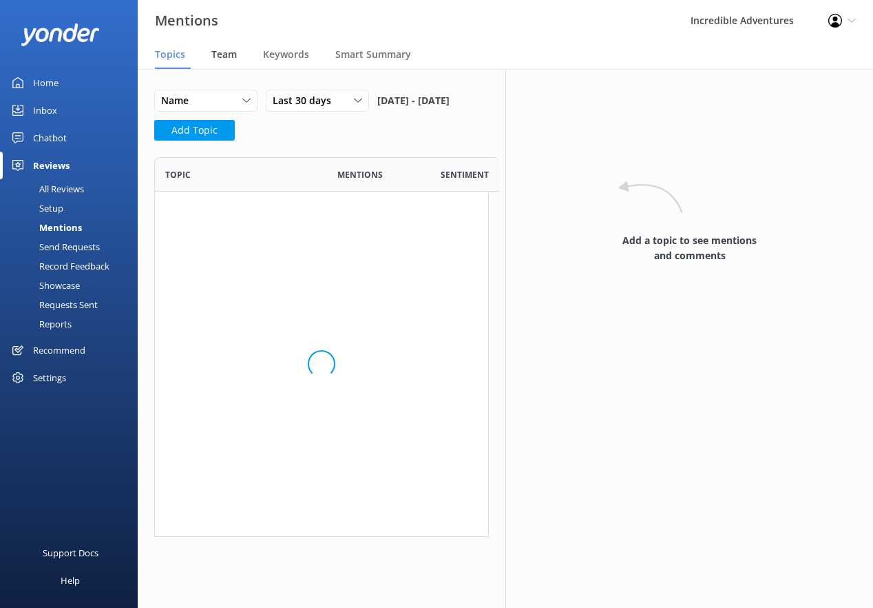
scroll to position [380, 335]
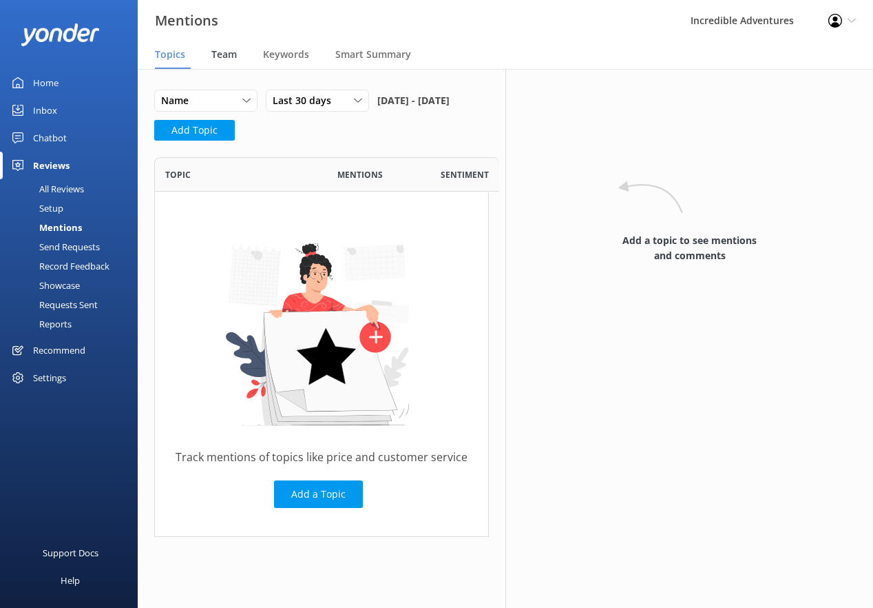
click at [233, 53] on span "Team" at bounding box center [223, 55] width 25 height 14
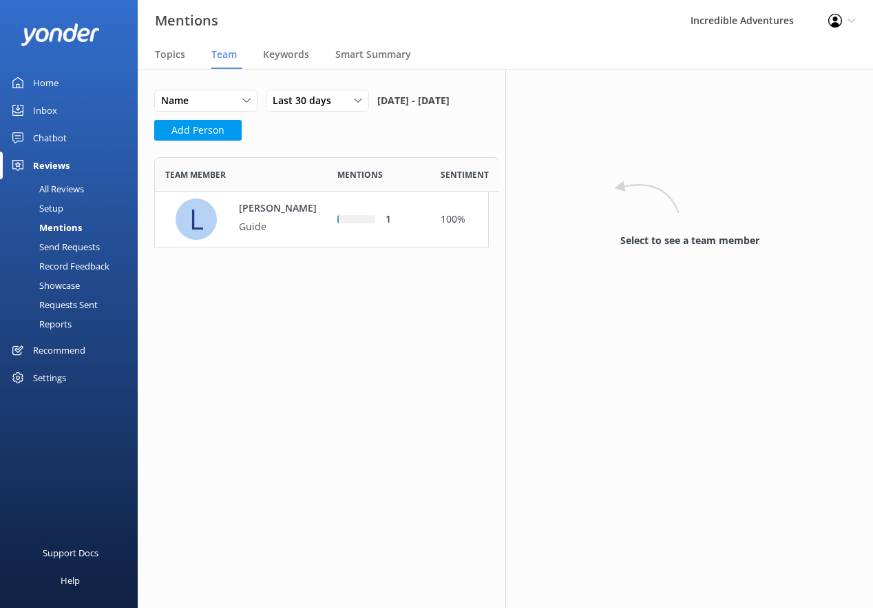
scroll to position [90, 335]
click at [176, 61] on div "Topics" at bounding box center [173, 55] width 36 height 28
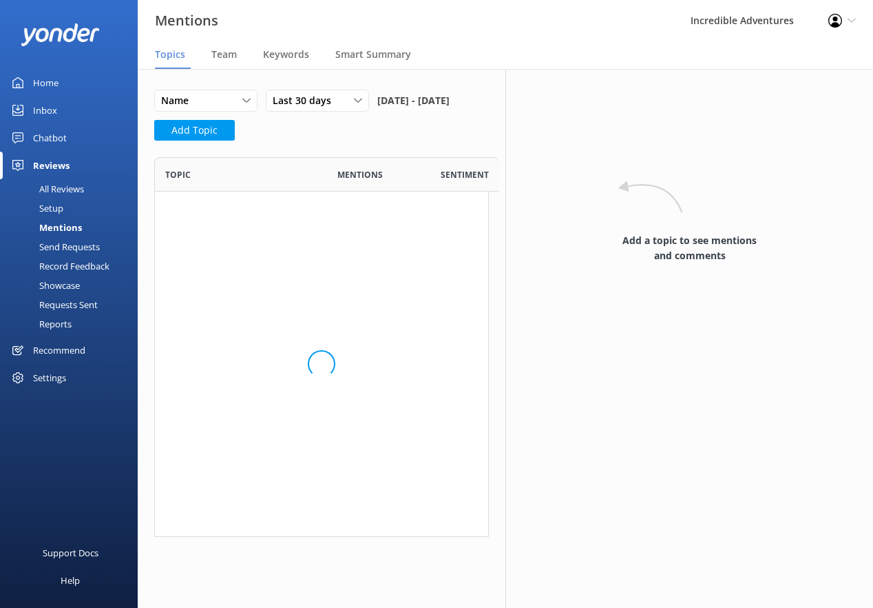
scroll to position [380, 335]
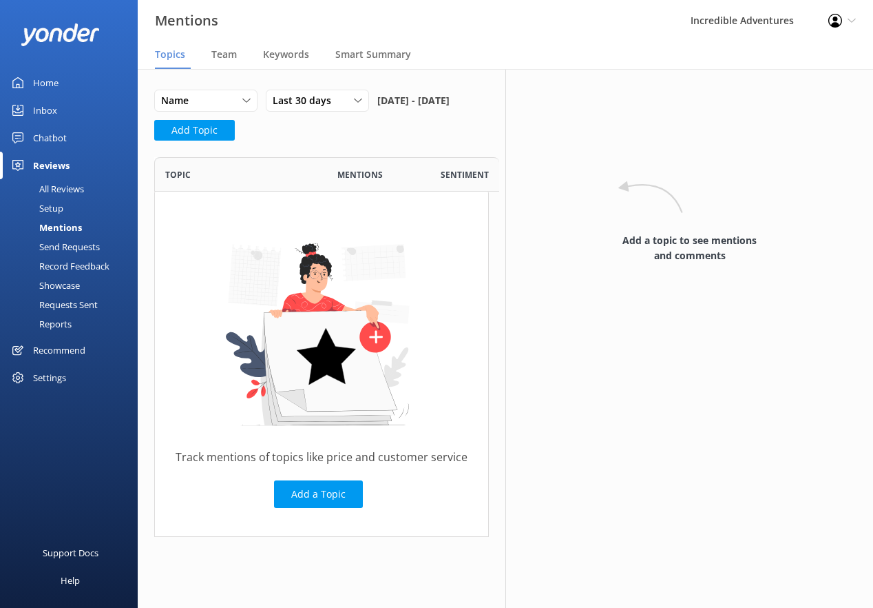
click at [61, 192] on div "All Reviews" at bounding box center [46, 188] width 76 height 19
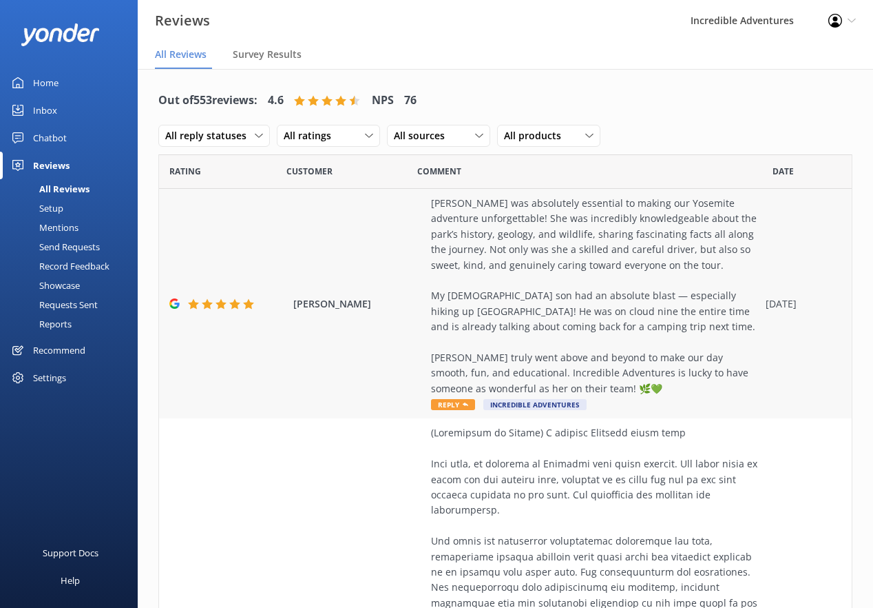
click at [398, 257] on div "[PERSON_NAME] was absolutely essential to making our Yosemite adventure unforge…" at bounding box center [505, 303] width 693 height 229
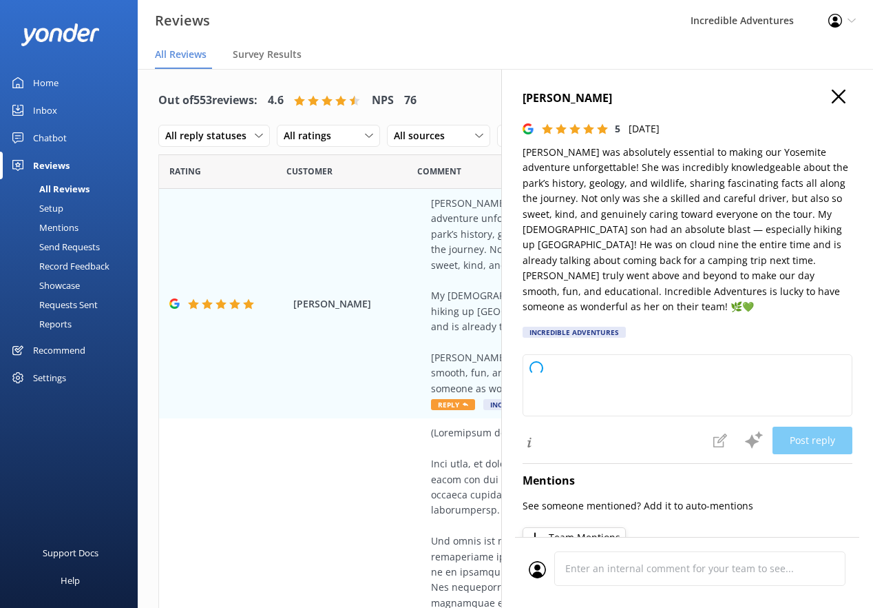
type textarea "Thank you so much for your wonderful review! We're thrilled to hear that you an…"
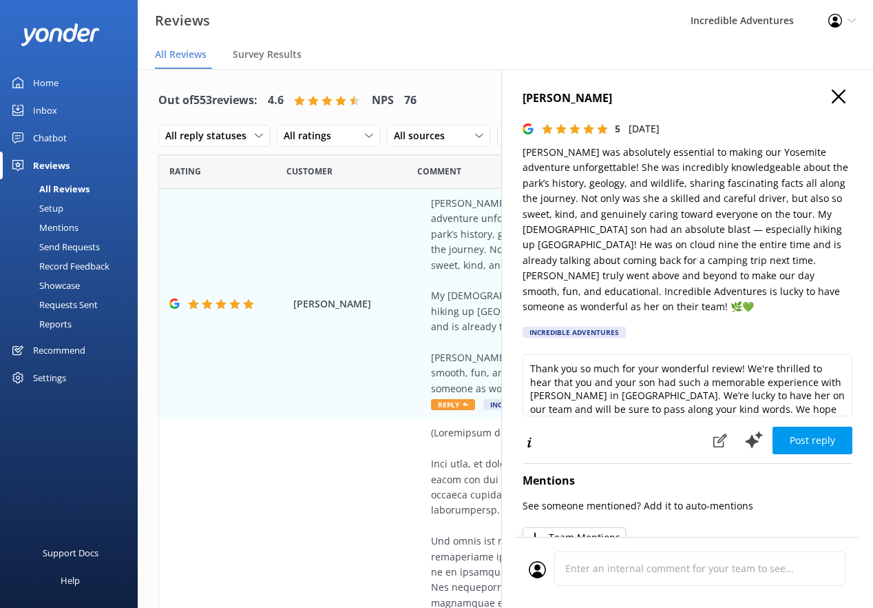
click at [594, 527] on button "Team Mentions" at bounding box center [574, 537] width 103 height 21
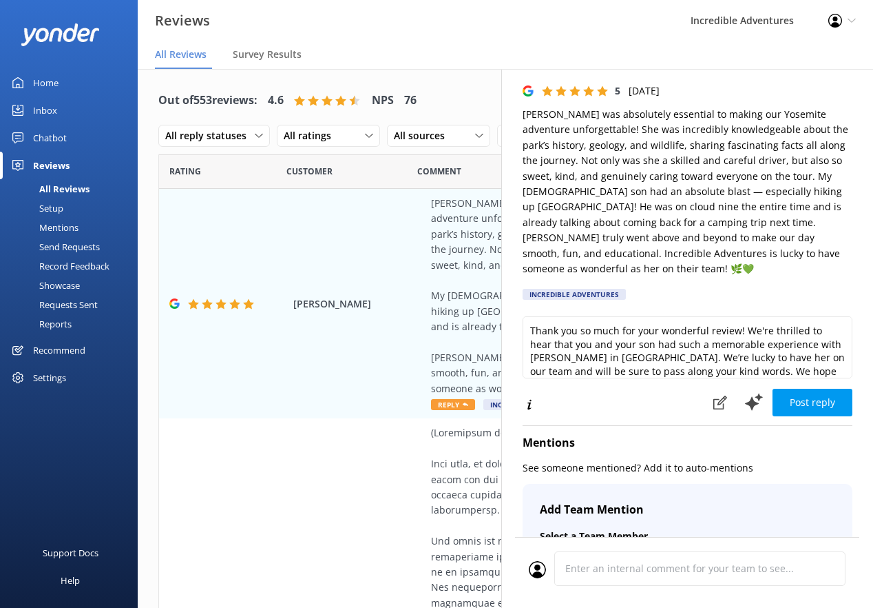
scroll to position [141, 0]
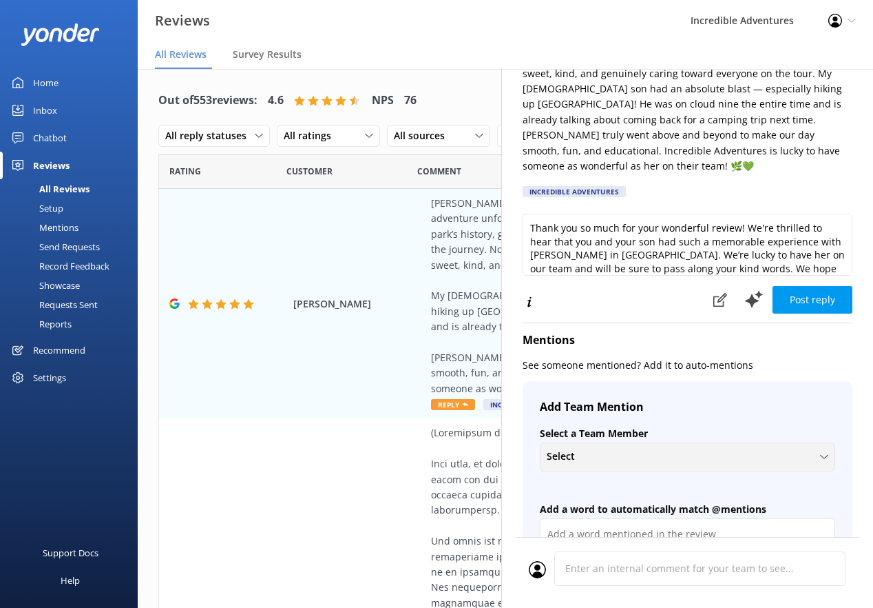
click at [596, 442] on div "Select + Create a new Team Member [PERSON_NAME]" at bounding box center [688, 456] width 296 height 29
click at [599, 482] on div "+ Create a new Team Member" at bounding box center [607, 489] width 119 height 14
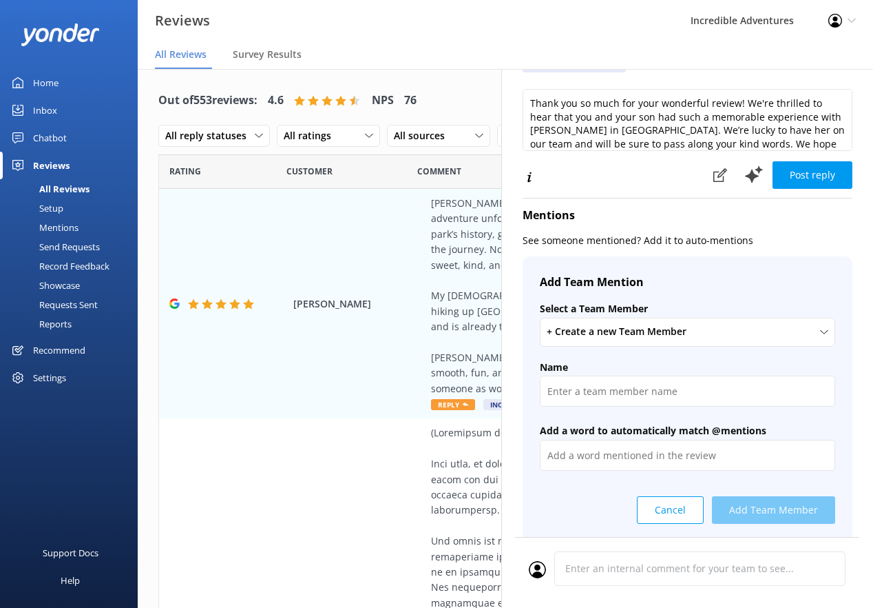
scroll to position [258, 0]
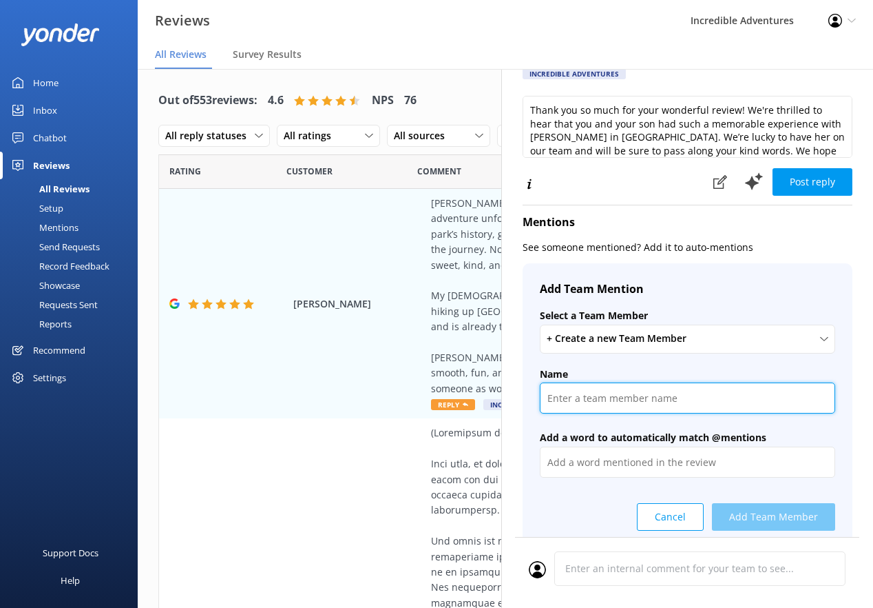
click at [606, 382] on input "text" at bounding box center [688, 397] width 296 height 31
type input "[PERSON_NAME]"
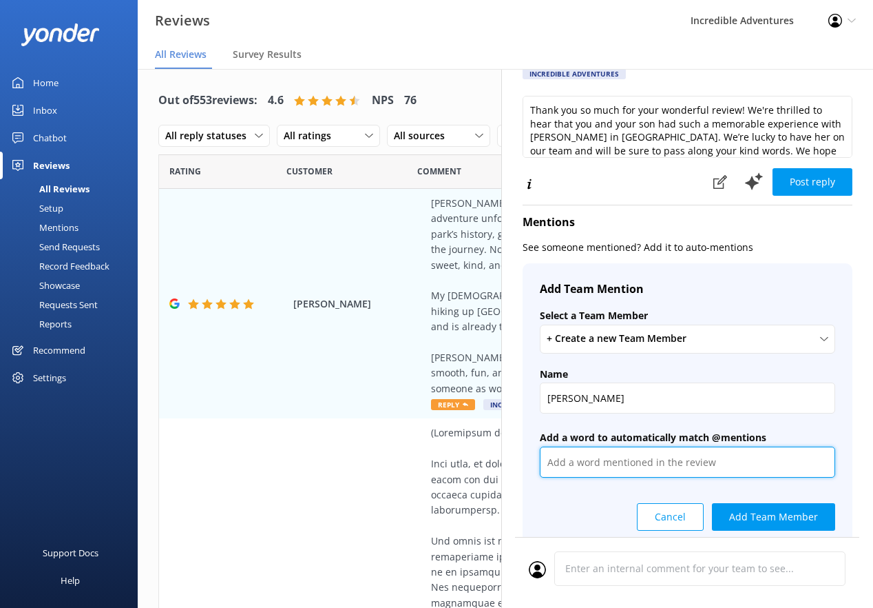
click at [677, 446] on input "text" at bounding box center [688, 461] width 296 height 31
type input "M"
type input "[PERSON_NAME]"
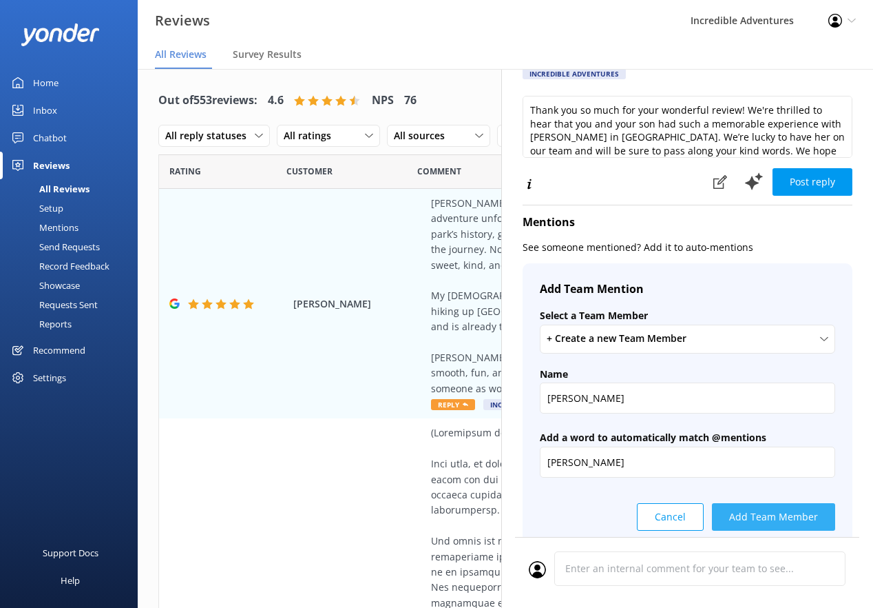
click at [814, 503] on button "Add Team Member" at bounding box center [773, 517] width 123 height 28
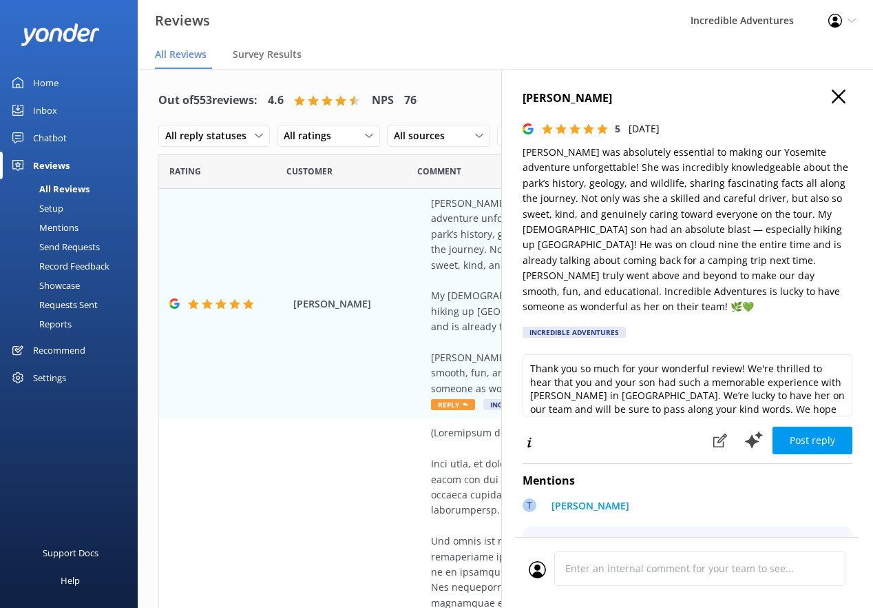
scroll to position [0, 0]
click at [845, 97] on icon "button" at bounding box center [839, 97] width 14 height 14
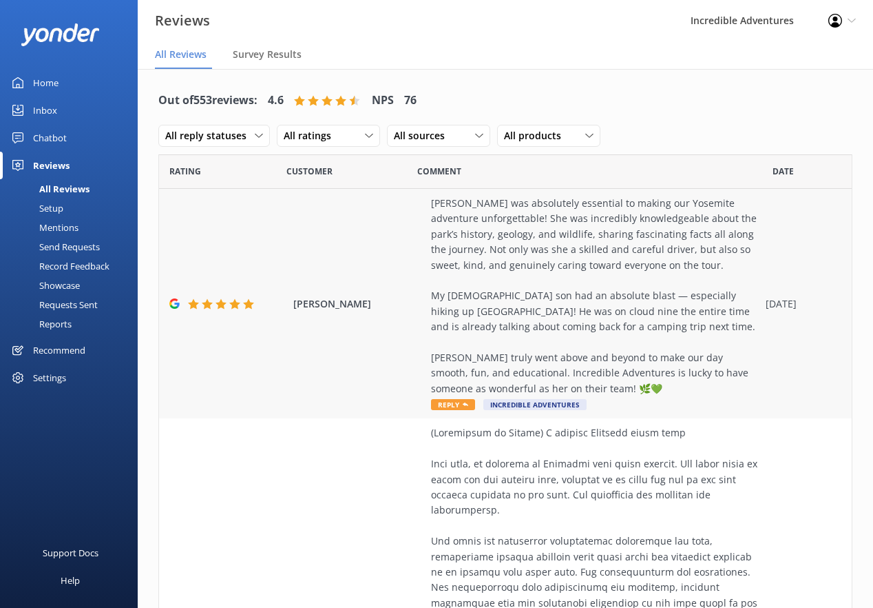
click at [465, 293] on div "[PERSON_NAME] was absolutely essential to making our Yosemite adventure unforge…" at bounding box center [595, 296] width 328 height 200
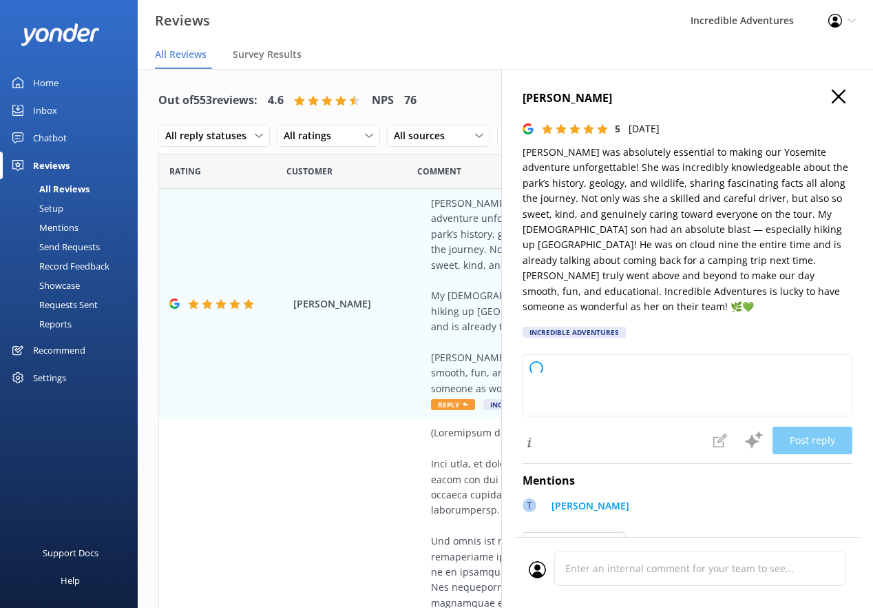
click at [83, 228] on link "Mentions" at bounding box center [73, 227] width 130 height 19
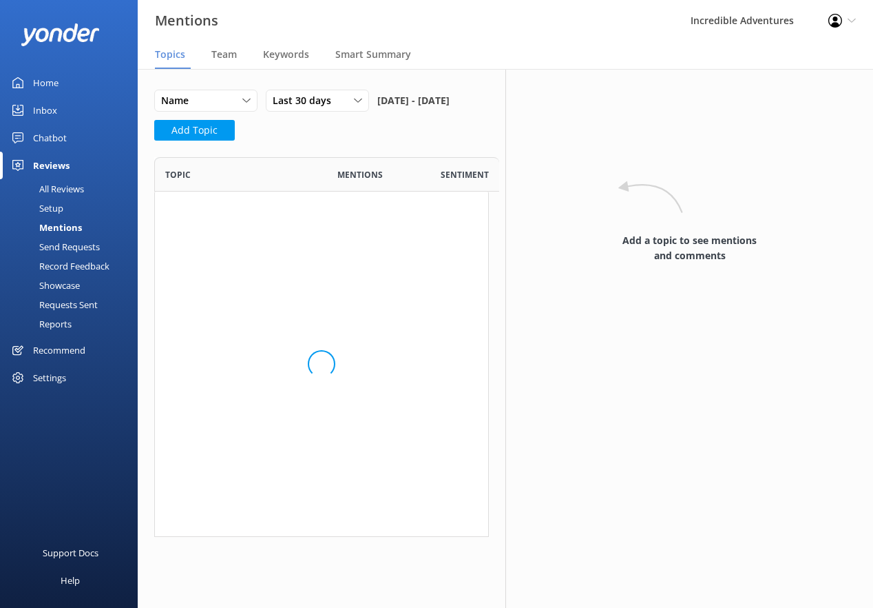
scroll to position [380, 335]
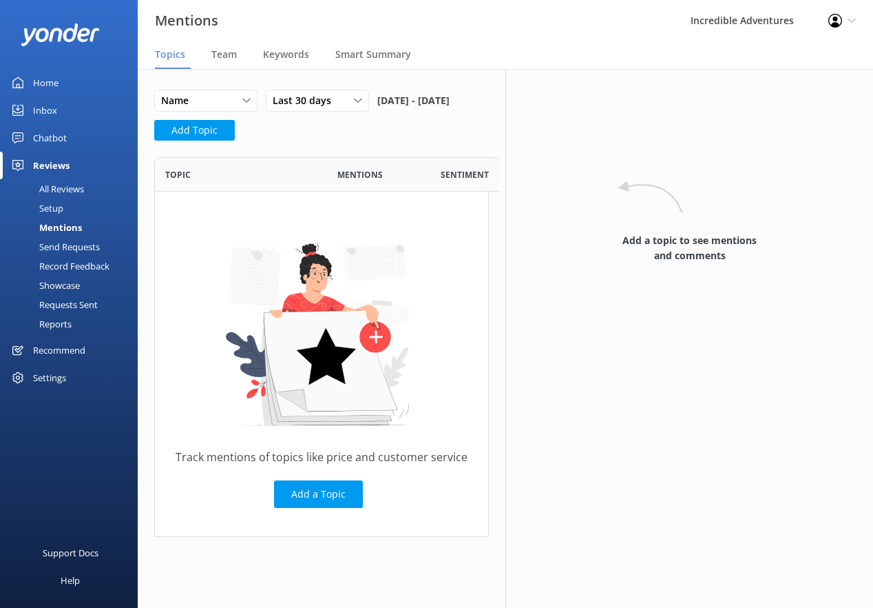
click at [358, 192] on div "Mentions" at bounding box center [378, 174] width 103 height 34
click at [360, 181] on span "Mentions" at bounding box center [360, 174] width 45 height 13
click at [351, 181] on span "Mentions" at bounding box center [360, 174] width 45 height 13
click at [218, 52] on span "Team" at bounding box center [223, 55] width 25 height 14
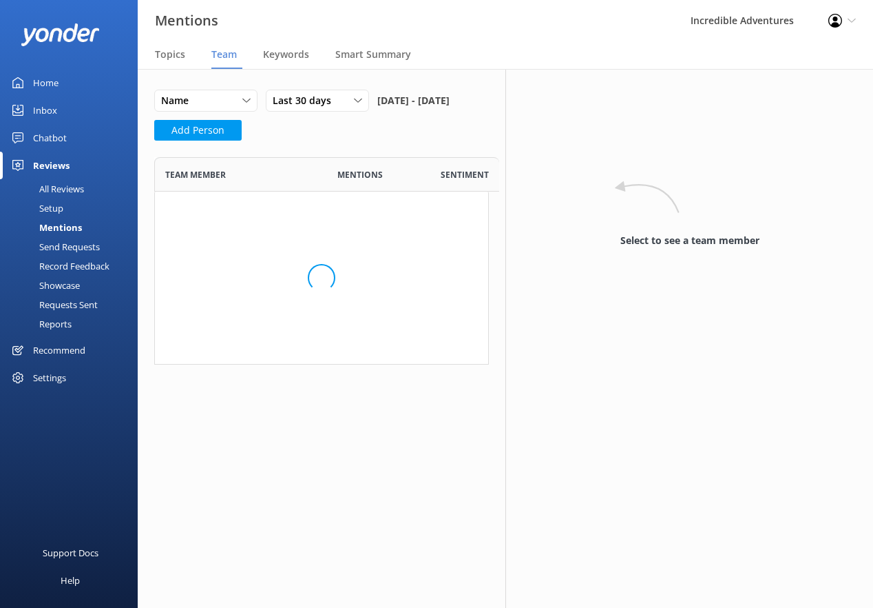
scroll to position [145, 335]
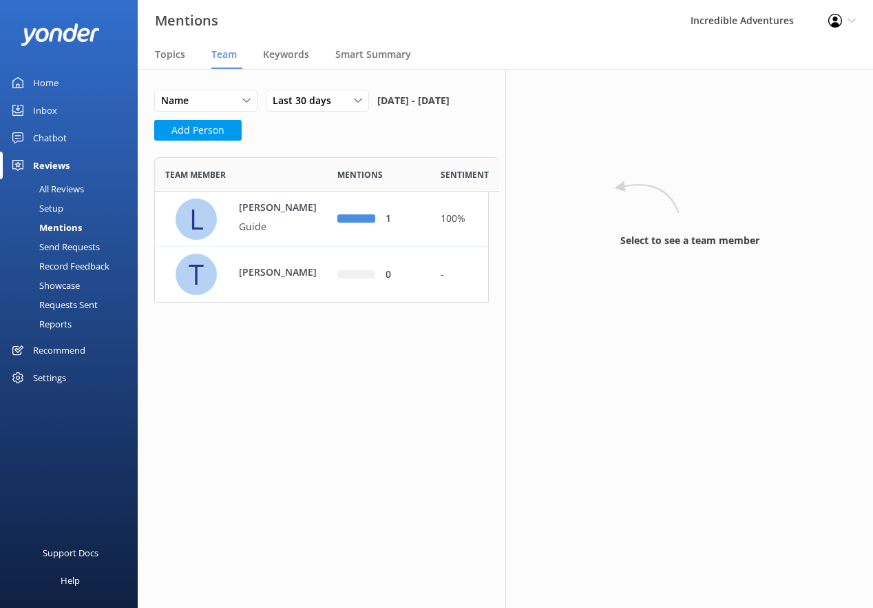
click at [65, 187] on div "All Reviews" at bounding box center [46, 188] width 76 height 19
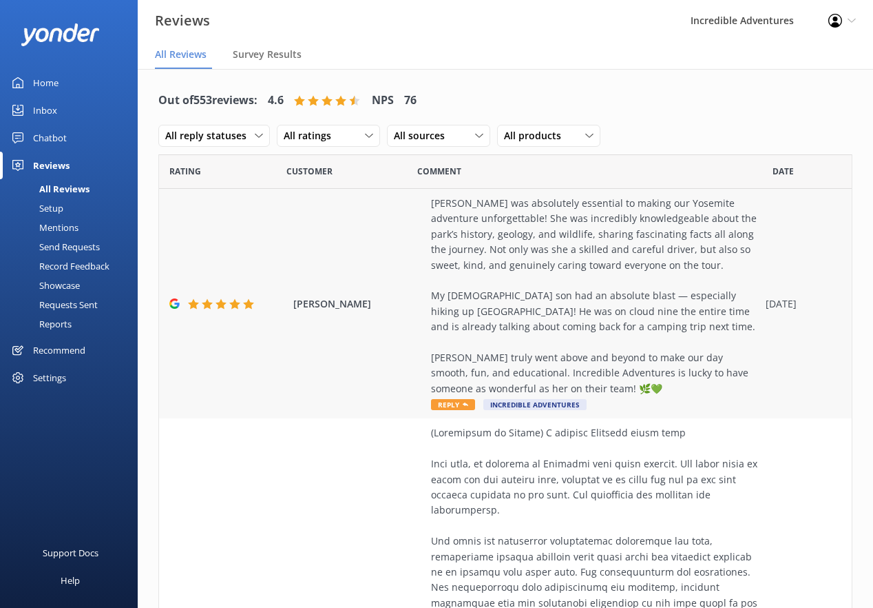
click at [598, 276] on div "[PERSON_NAME] was absolutely essential to making our Yosemite adventure unforge…" at bounding box center [595, 296] width 328 height 200
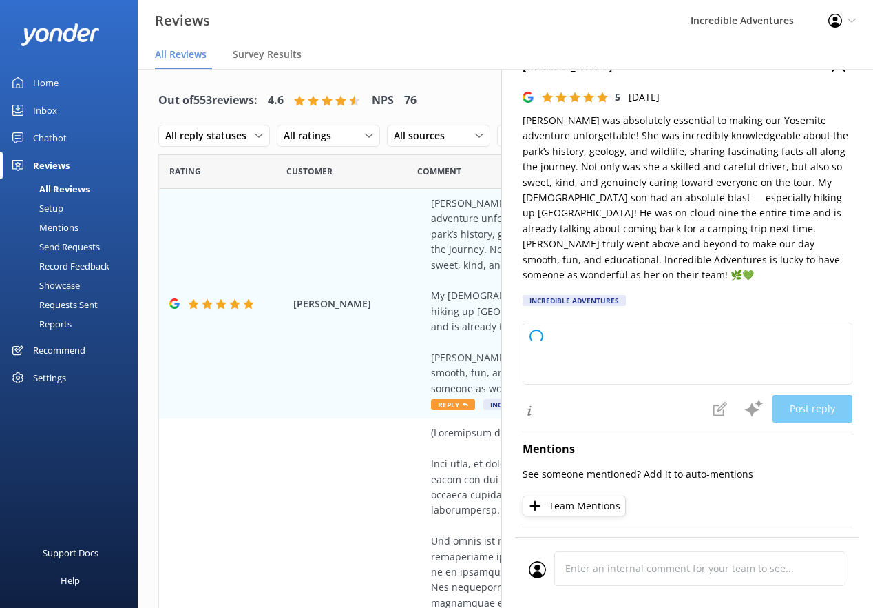
scroll to position [31, 0]
click at [575, 496] on button "Team Mentions" at bounding box center [574, 506] width 103 height 21
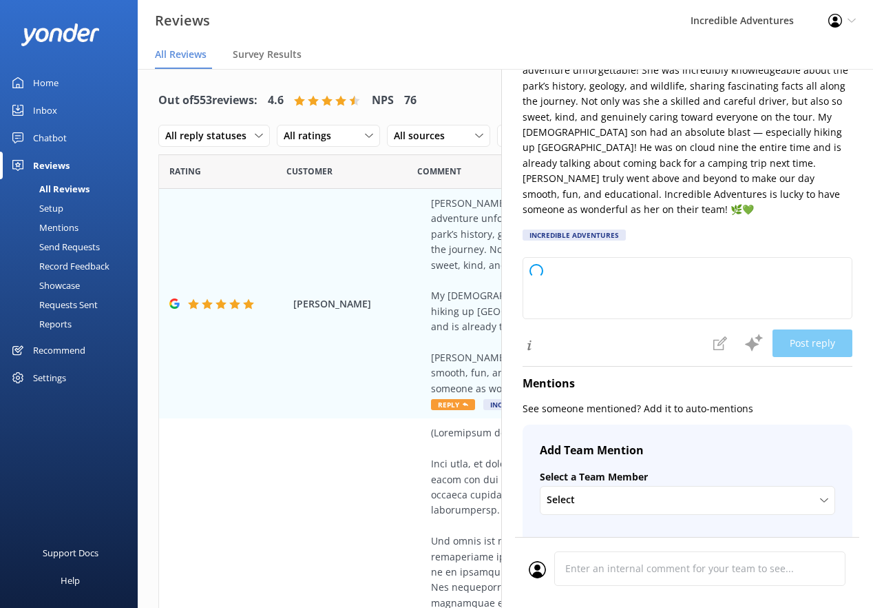
scroll to position [99, 0]
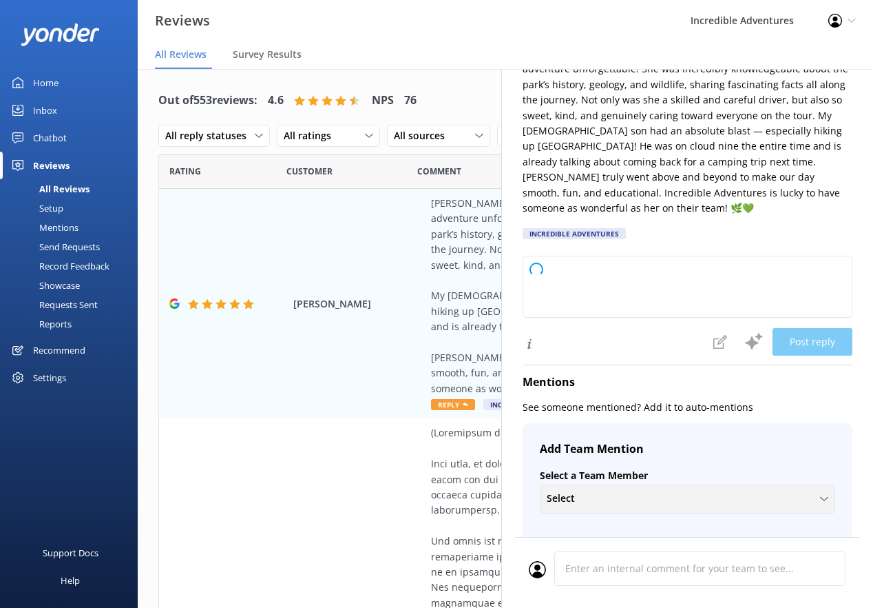
click at [592, 490] on div "Select" at bounding box center [688, 497] width 289 height 15
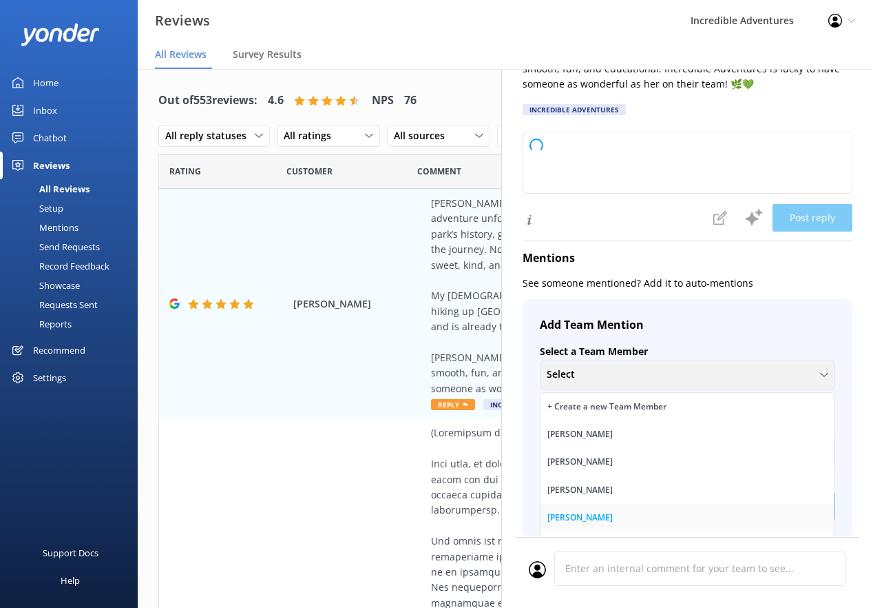
scroll to position [221, 0]
click at [610, 484] on div "[PERSON_NAME]" at bounding box center [580, 491] width 65 height 14
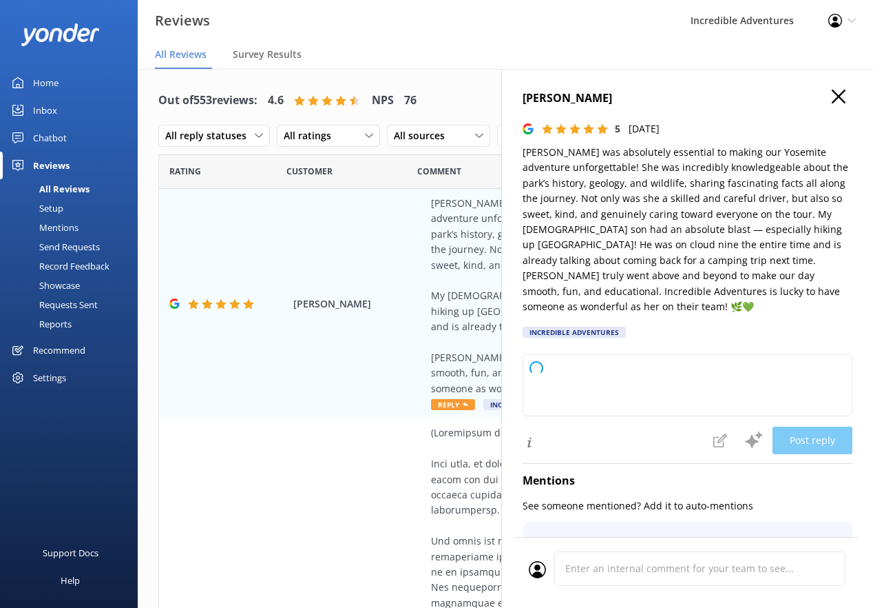
scroll to position [0, 0]
click at [833, 99] on icon "button" at bounding box center [839, 97] width 14 height 14
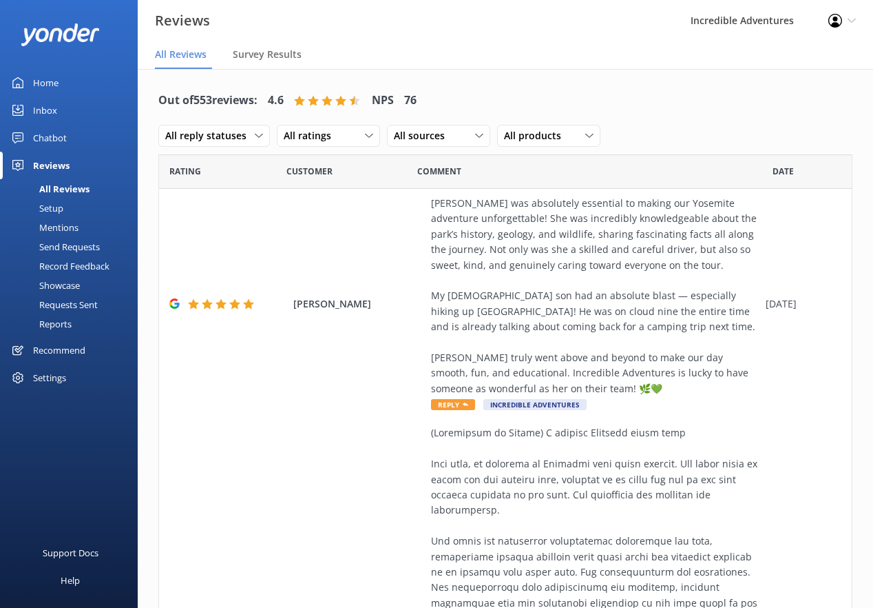
click at [72, 227] on div "Mentions" at bounding box center [43, 227] width 70 height 19
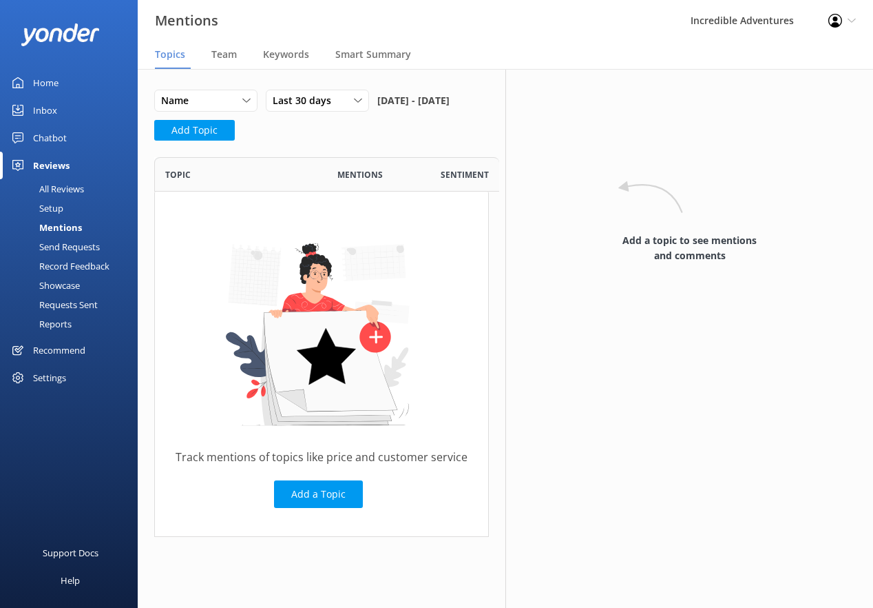
scroll to position [380, 335]
click at [341, 181] on span "Mentions" at bounding box center [360, 174] width 45 height 13
click at [236, 58] on span "Team" at bounding box center [223, 55] width 25 height 14
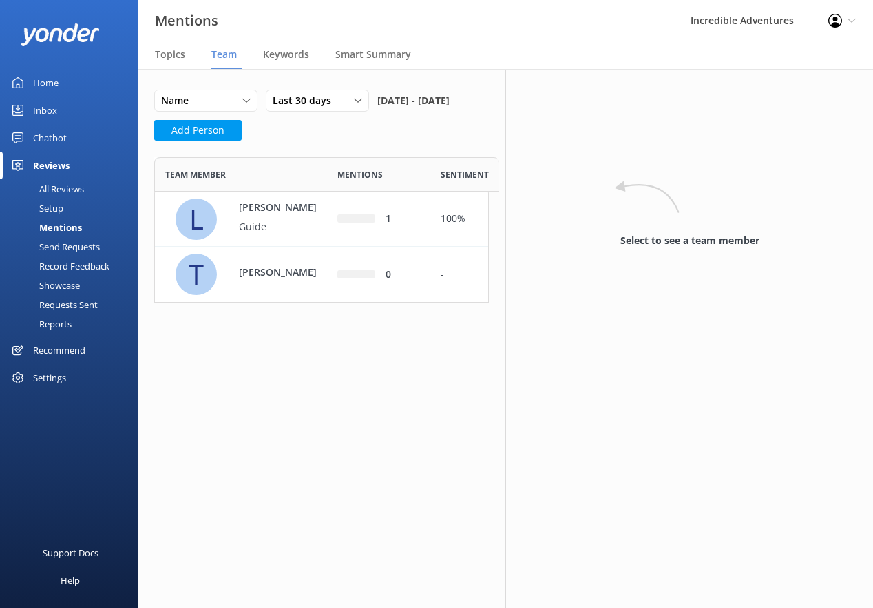
scroll to position [1, 1]
click at [291, 234] on p "Guide" at bounding box center [284, 226] width 90 height 15
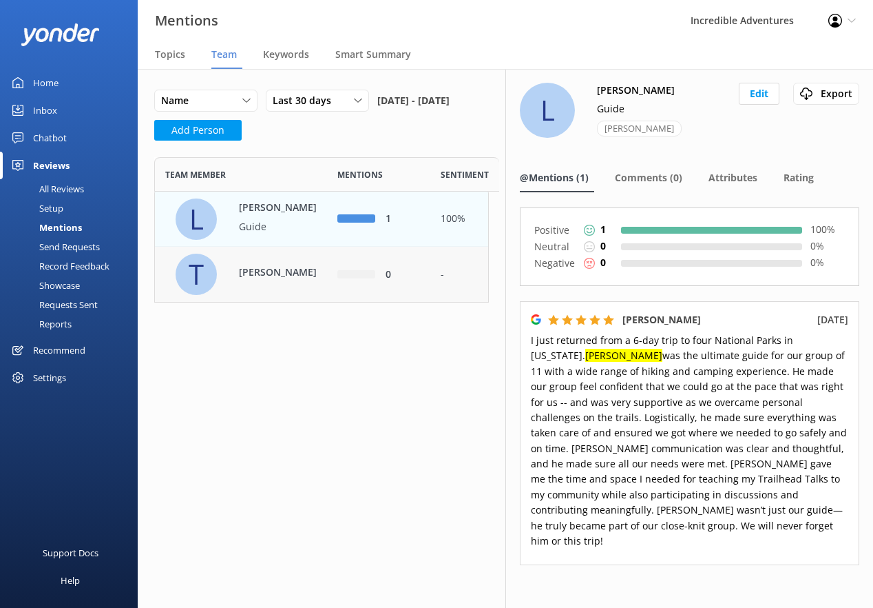
click at [284, 280] on p "[PERSON_NAME]" at bounding box center [284, 272] width 90 height 15
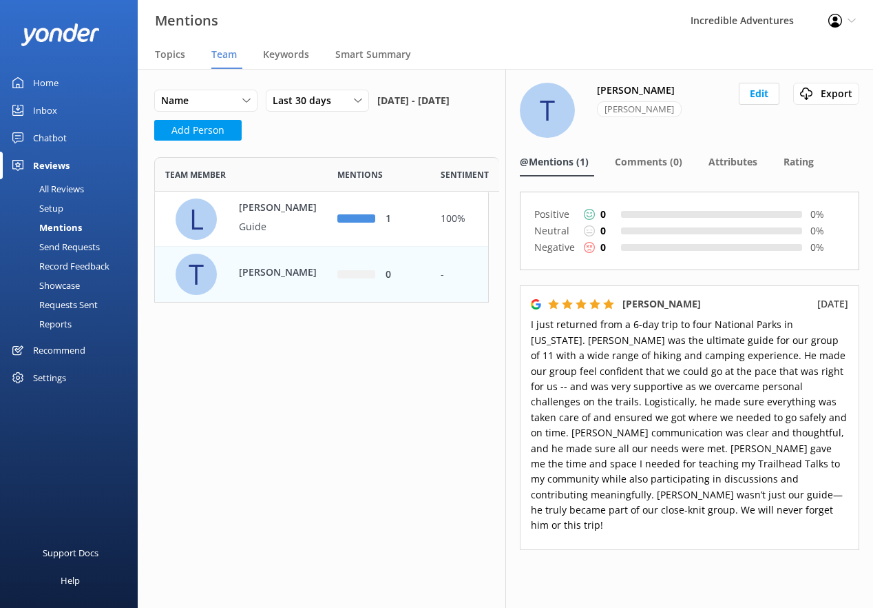
click at [61, 187] on div "All Reviews" at bounding box center [46, 188] width 76 height 19
